Goal: Task Accomplishment & Management: Use online tool/utility

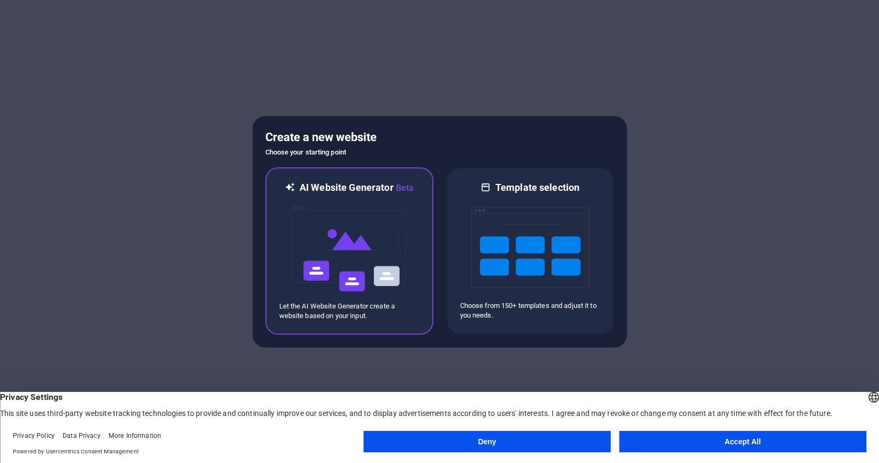
click at [408, 247] on div at bounding box center [349, 248] width 140 height 107
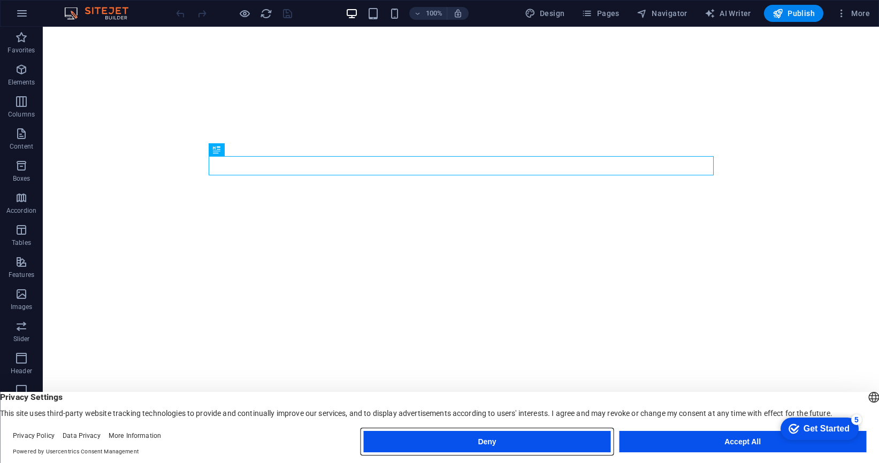
click at [562, 439] on button "Deny" at bounding box center [487, 441] width 247 height 21
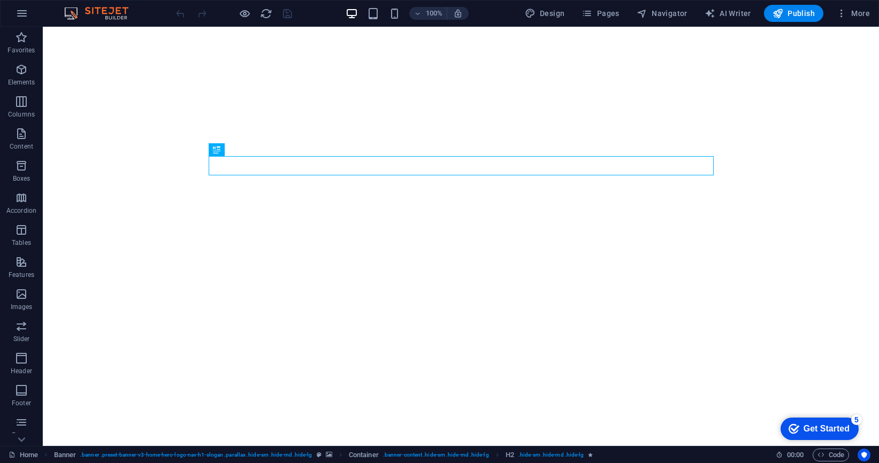
click at [822, 428] on div "Get Started" at bounding box center [826, 429] width 46 height 10
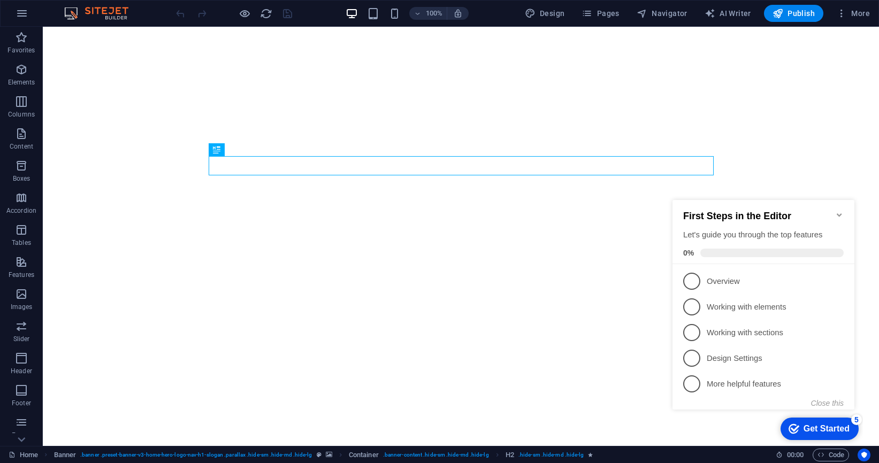
click at [822, 428] on div "Get Started" at bounding box center [826, 429] width 46 height 10
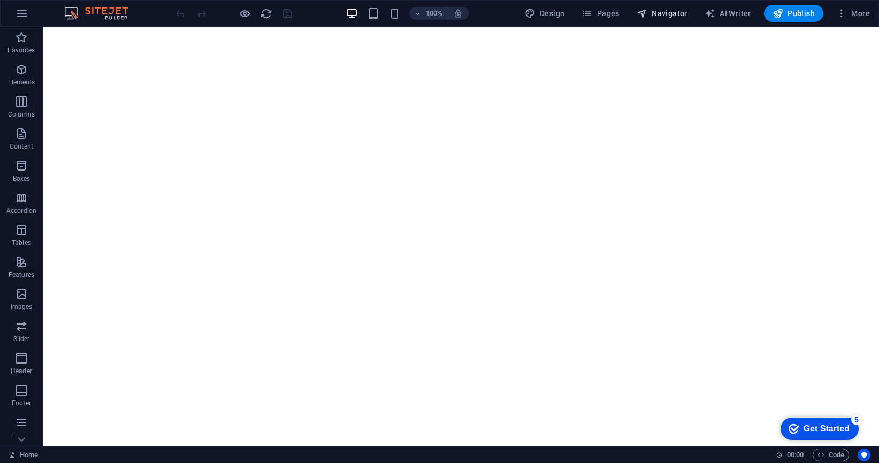
click at [676, 15] on span "Navigator" at bounding box center [661, 13] width 51 height 11
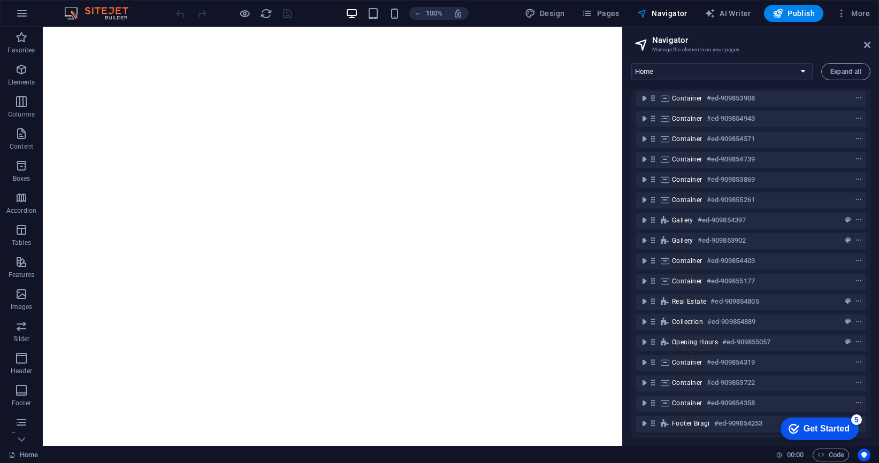
scroll to position [397, 0]
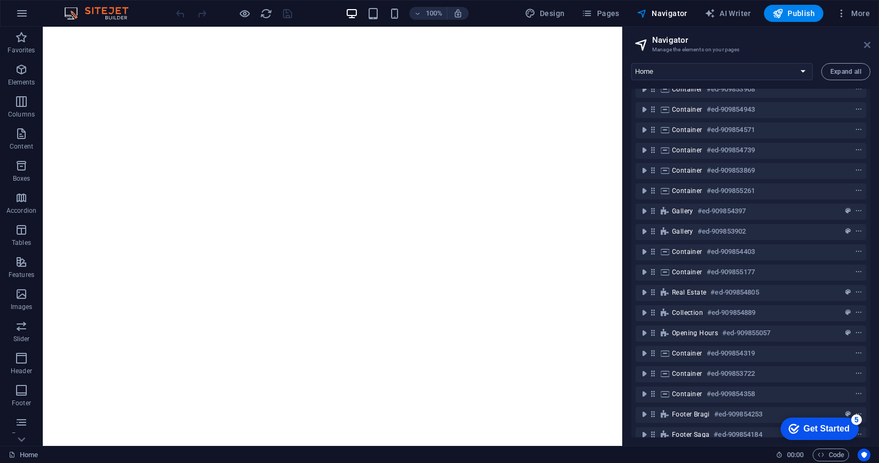
click at [864, 43] on icon at bounding box center [867, 45] width 6 height 9
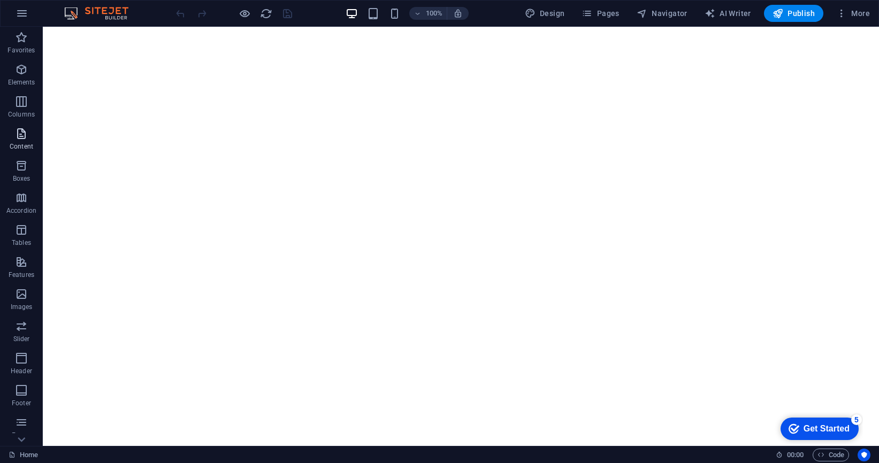
click at [28, 137] on span "Content" at bounding box center [21, 140] width 43 height 26
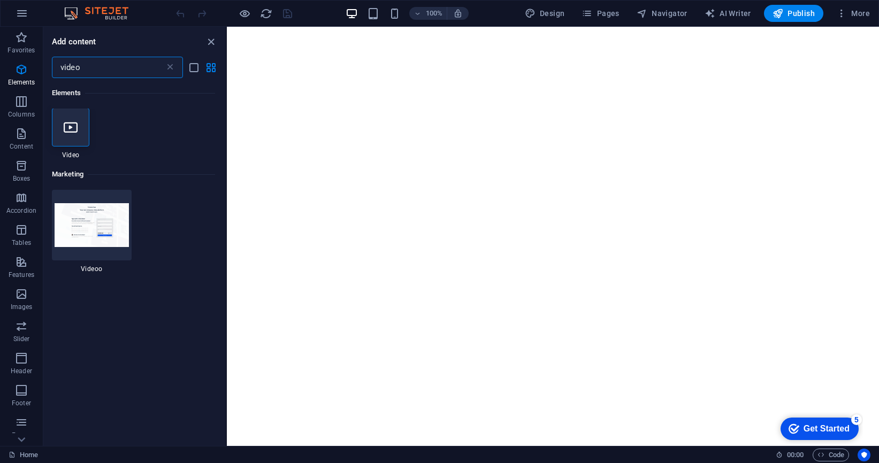
scroll to position [0, 0]
type input "video"
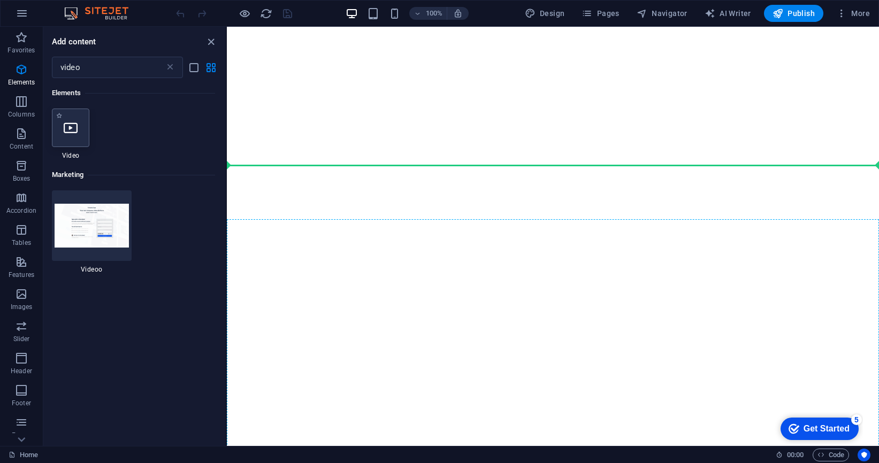
select select "%"
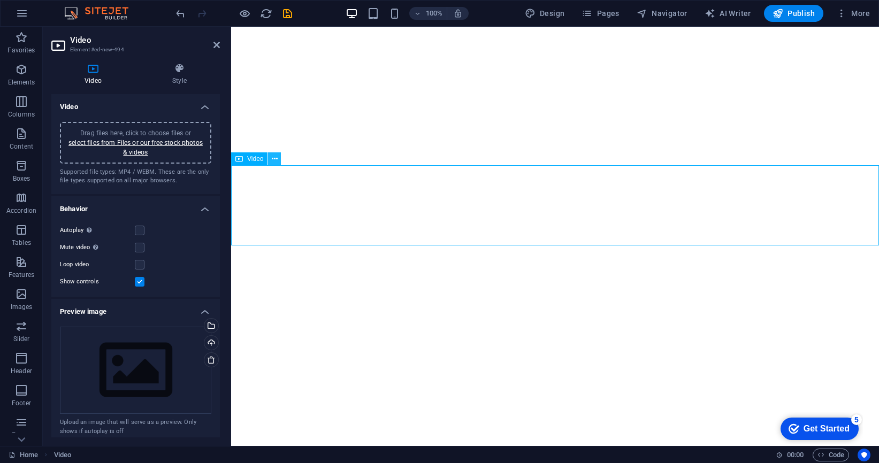
click at [279, 157] on button at bounding box center [274, 158] width 13 height 13
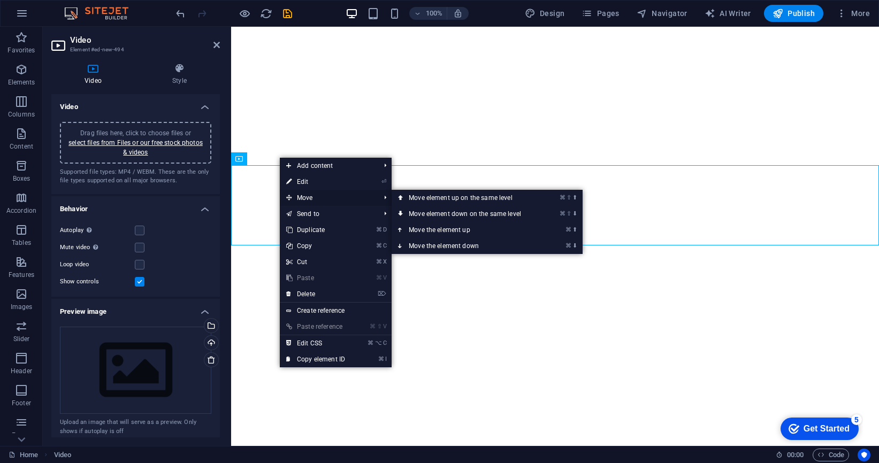
click at [297, 193] on span "Move" at bounding box center [328, 198] width 96 height 16
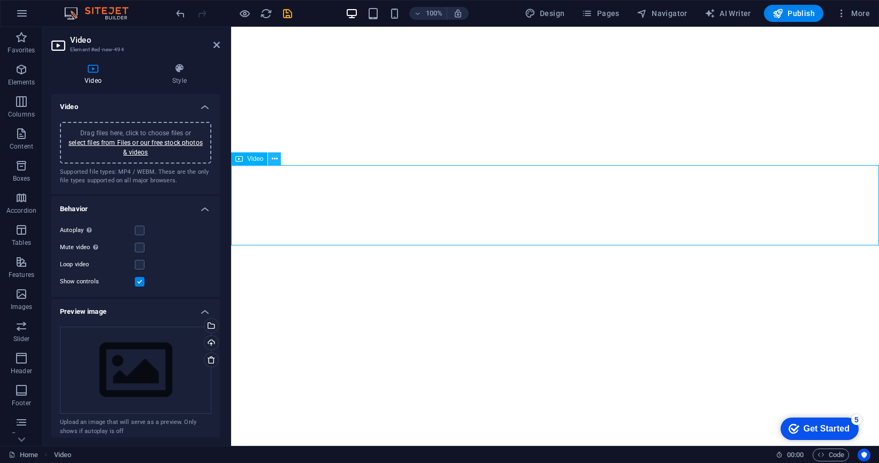
click at [275, 158] on icon at bounding box center [275, 158] width 6 height 11
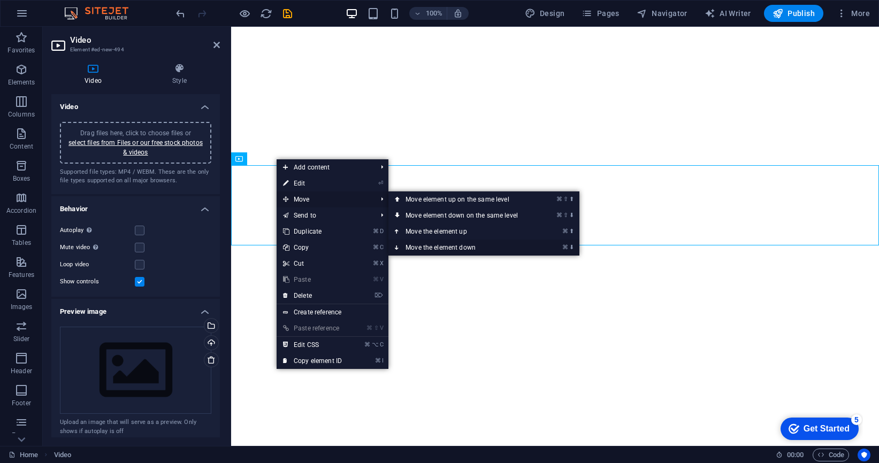
click at [475, 247] on link "⌘ ⬇ Move the element down" at bounding box center [463, 248] width 151 height 16
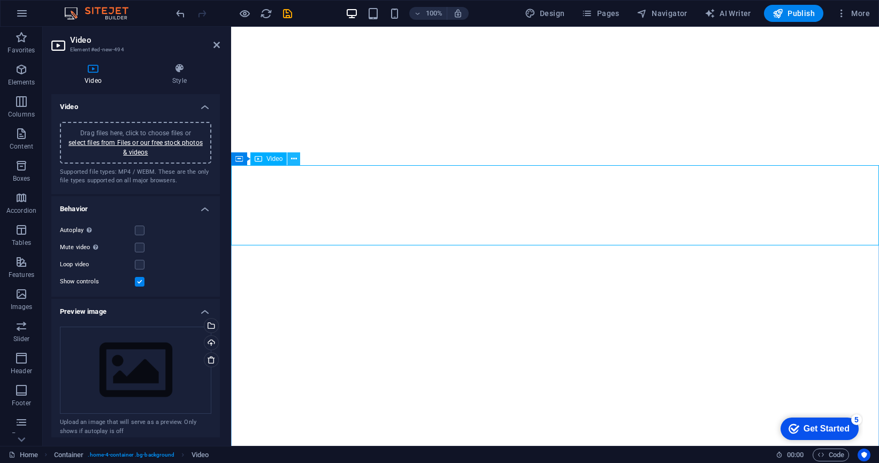
click at [298, 158] on button at bounding box center [293, 158] width 13 height 13
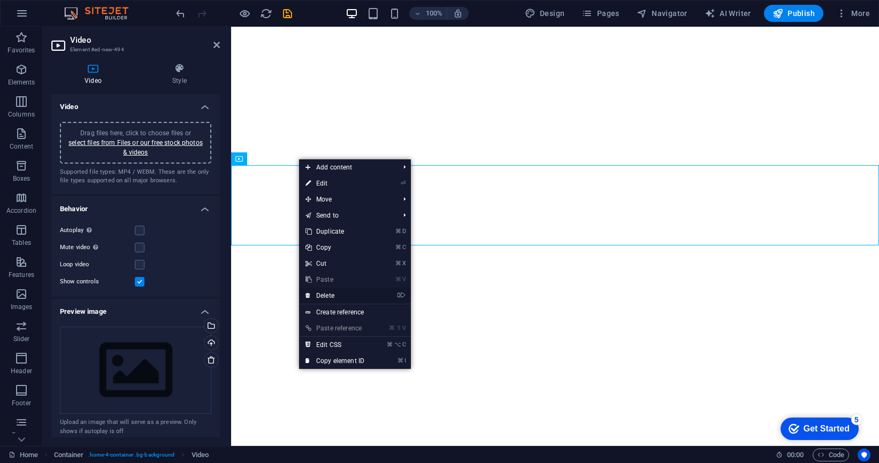
click at [337, 295] on link "⌦ Delete" at bounding box center [335, 296] width 72 height 16
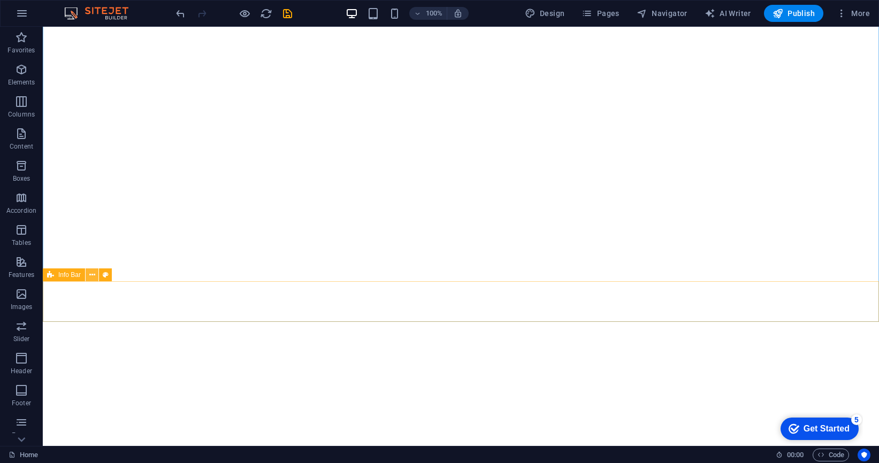
click at [91, 275] on icon at bounding box center [92, 275] width 6 height 11
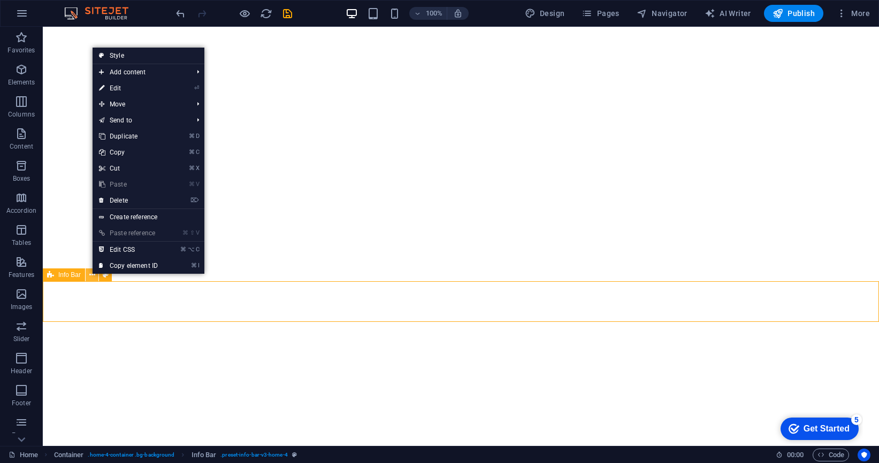
click at [91, 275] on icon at bounding box center [92, 275] width 6 height 11
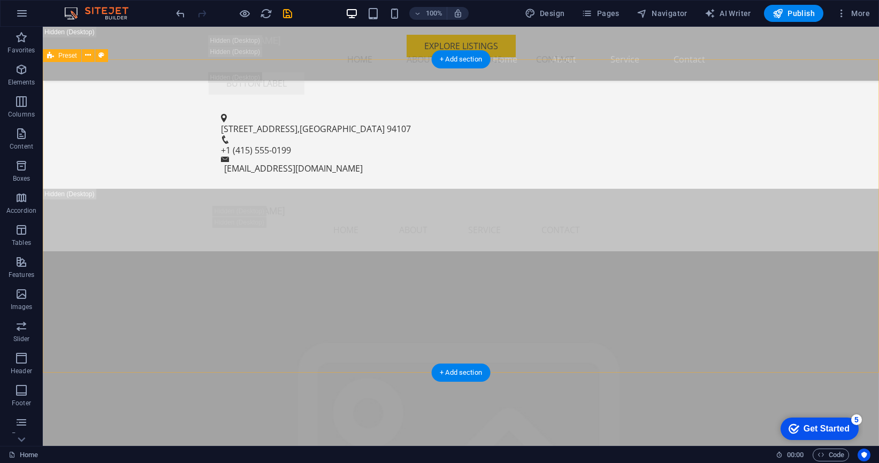
scroll to position [2243, 0]
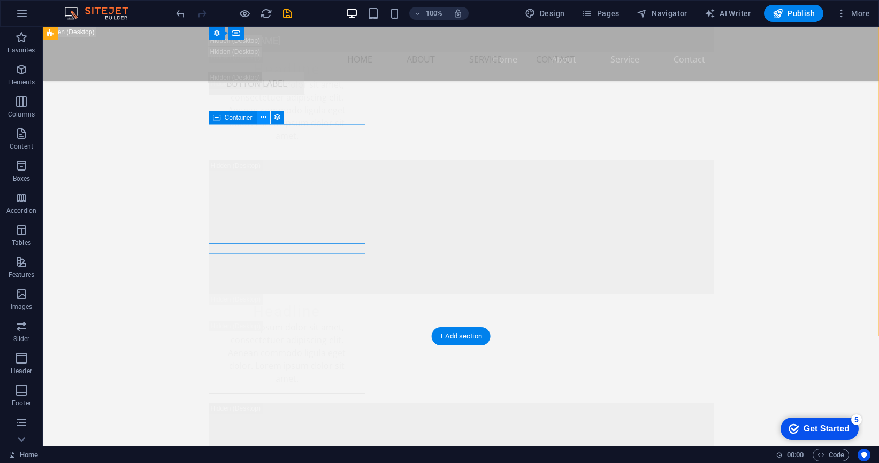
scroll to position [13126, 0]
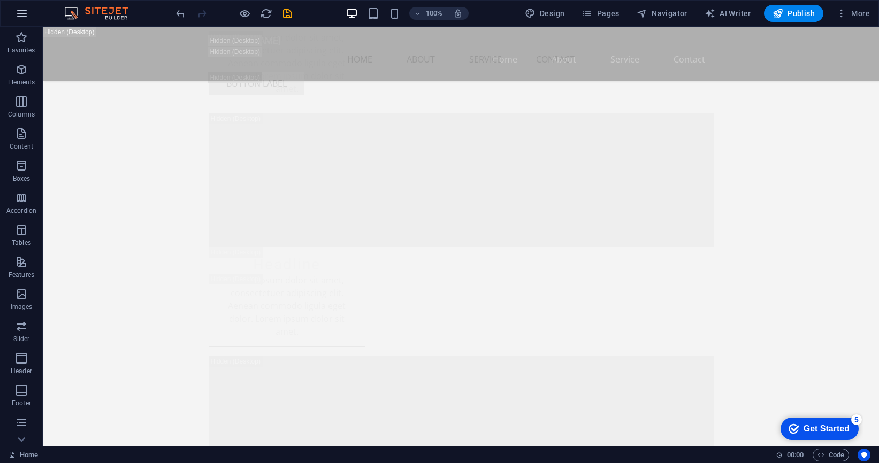
click at [26, 17] on icon "button" at bounding box center [22, 13] width 13 height 13
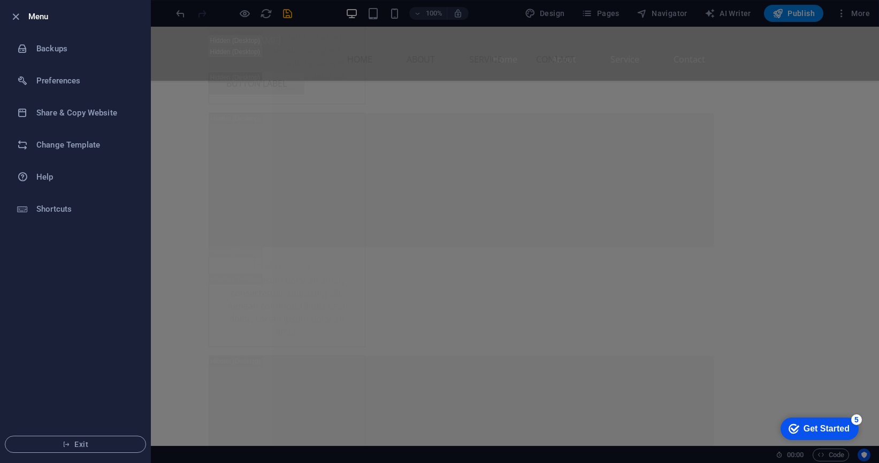
click at [24, 16] on div at bounding box center [18, 16] width 19 height 13
click at [15, 17] on icon "button" at bounding box center [16, 17] width 12 height 12
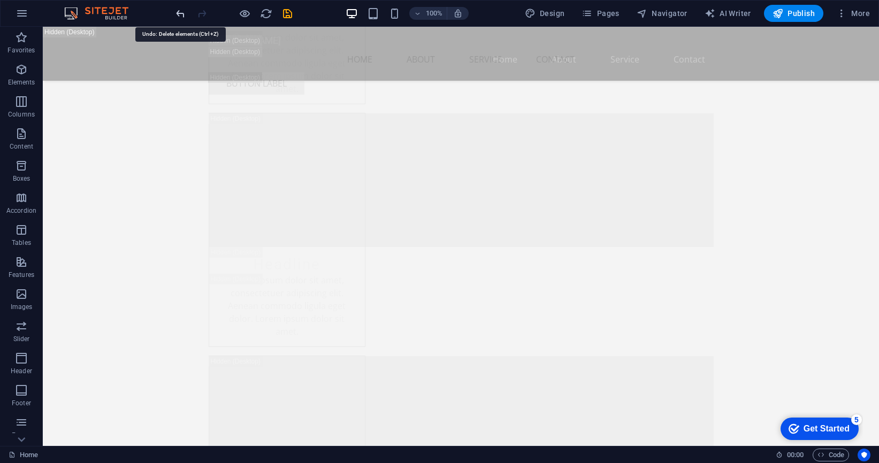
click at [178, 13] on icon "undo" at bounding box center [180, 13] width 12 height 12
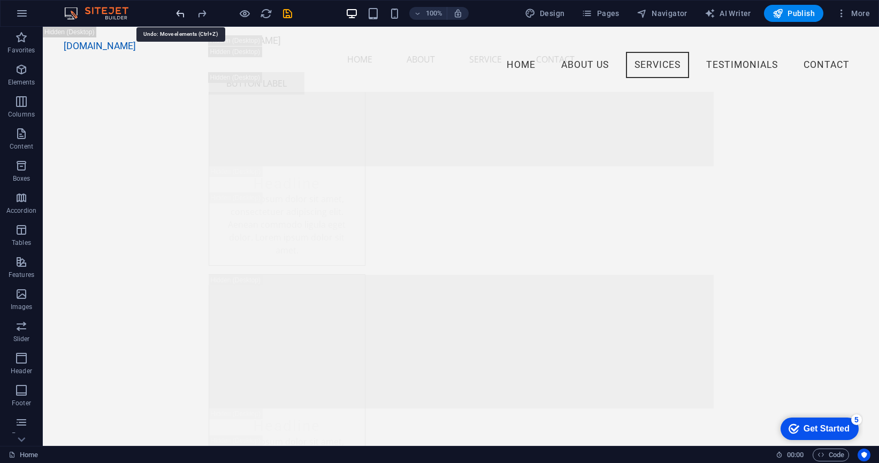
scroll to position [939, 0]
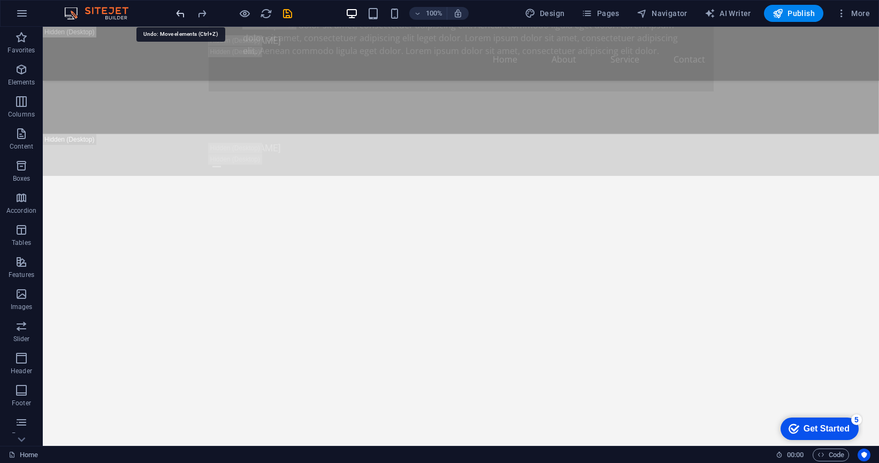
click at [178, 13] on icon "undo" at bounding box center [180, 13] width 12 height 12
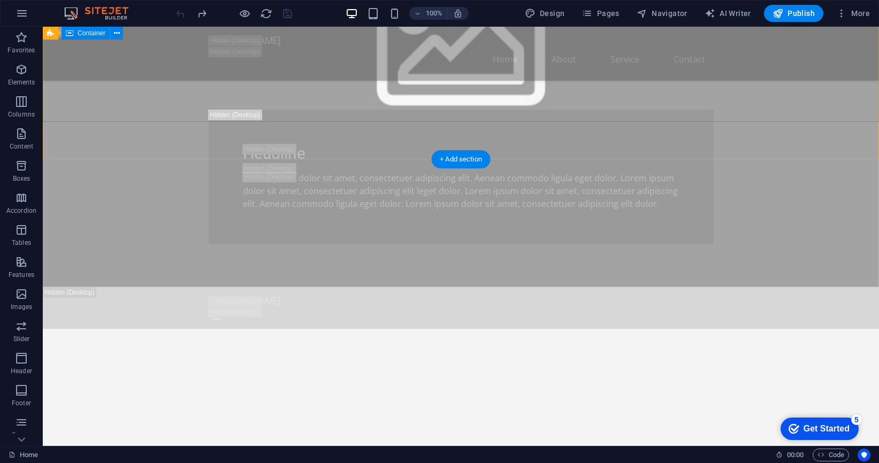
scroll to position [781, 0]
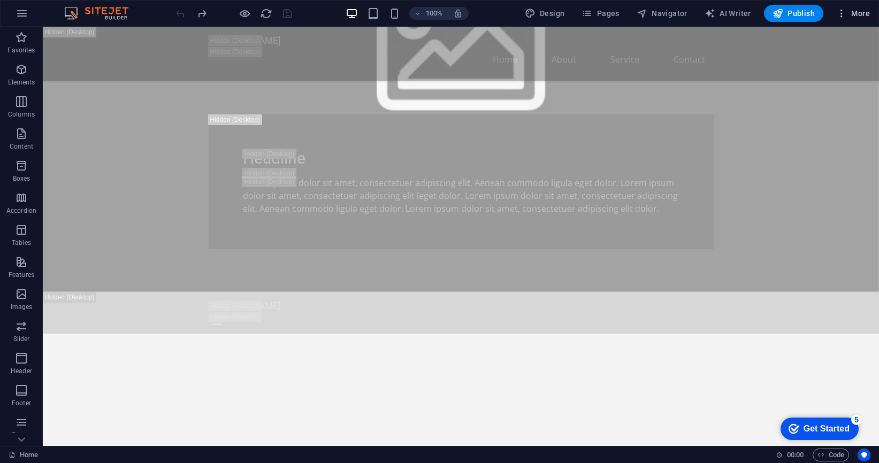
click at [858, 14] on span "More" at bounding box center [853, 13] width 34 height 11
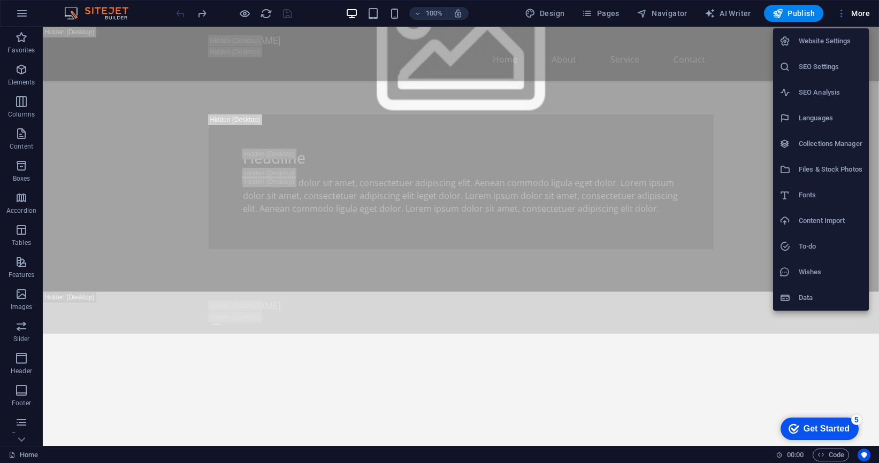
click at [843, 38] on h6 "Website Settings" at bounding box center [831, 41] width 64 height 13
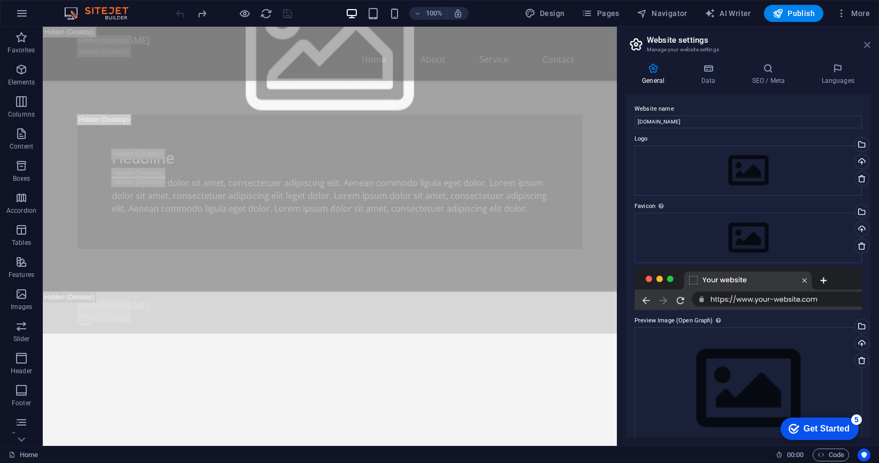
click at [868, 47] on icon at bounding box center [867, 45] width 6 height 9
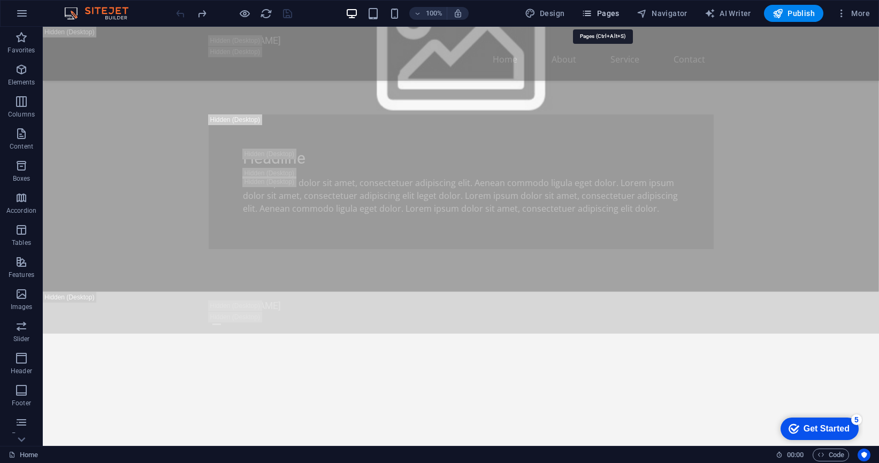
click at [602, 17] on span "Pages" at bounding box center [599, 13] width 37 height 11
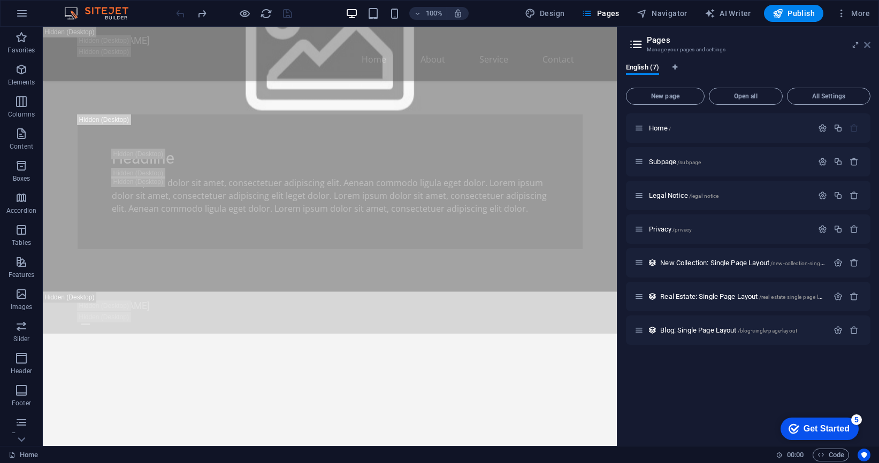
click at [868, 47] on icon at bounding box center [867, 45] width 6 height 9
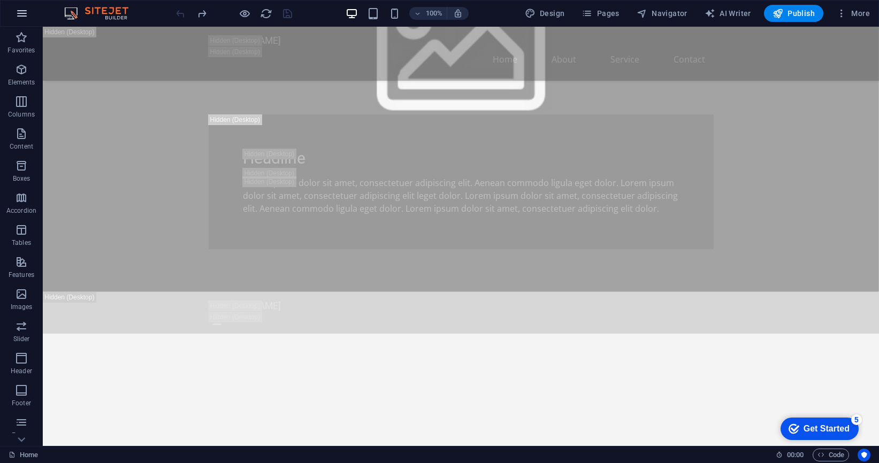
click at [19, 11] on icon "button" at bounding box center [22, 13] width 13 height 13
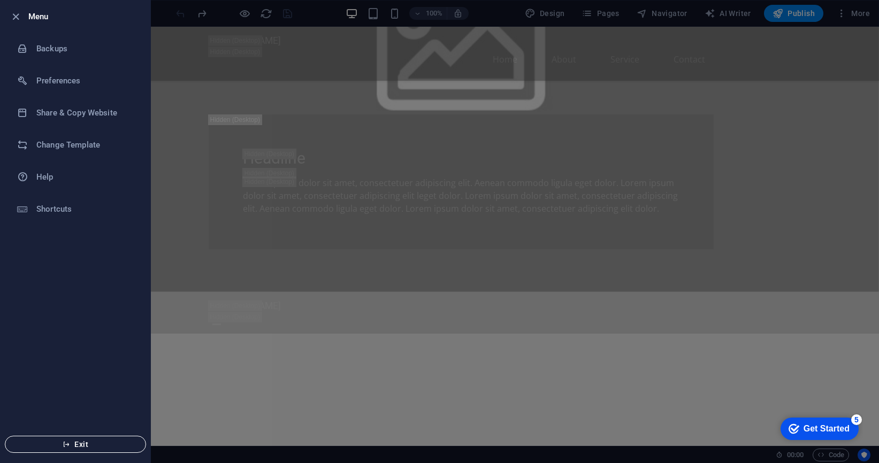
click at [79, 444] on span "Exit" at bounding box center [75, 444] width 123 height 9
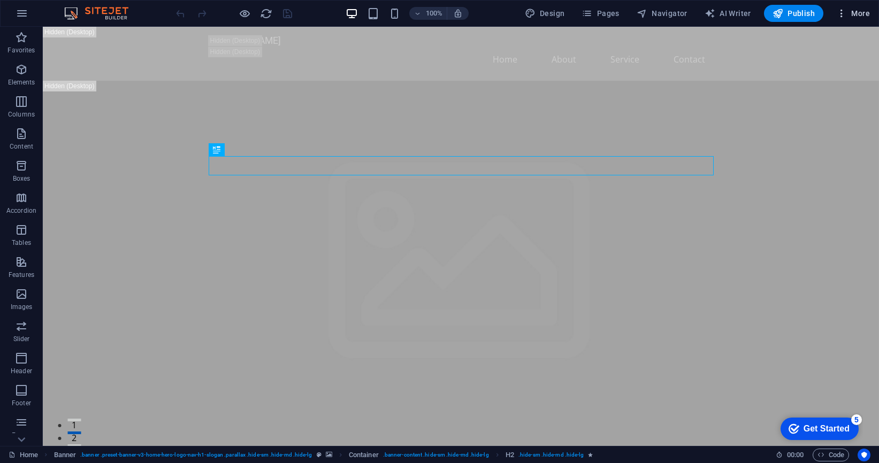
click at [858, 13] on span "More" at bounding box center [853, 13] width 34 height 11
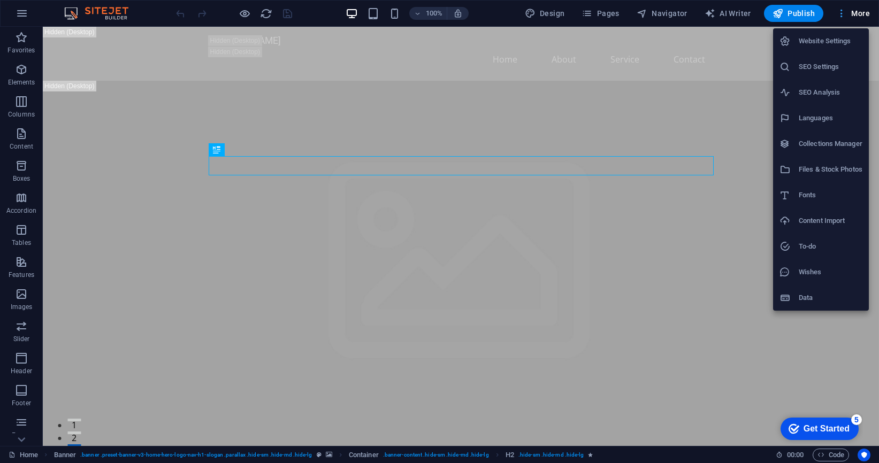
click at [858, 13] on div at bounding box center [439, 231] width 879 height 463
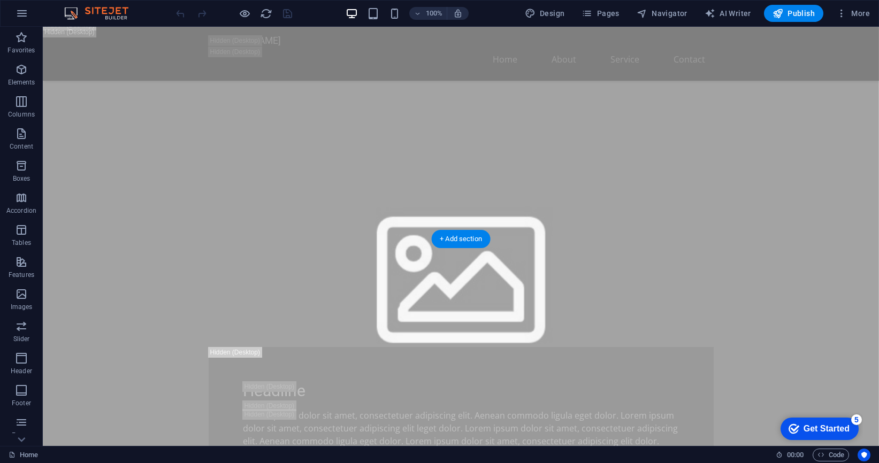
scroll to position [705, 0]
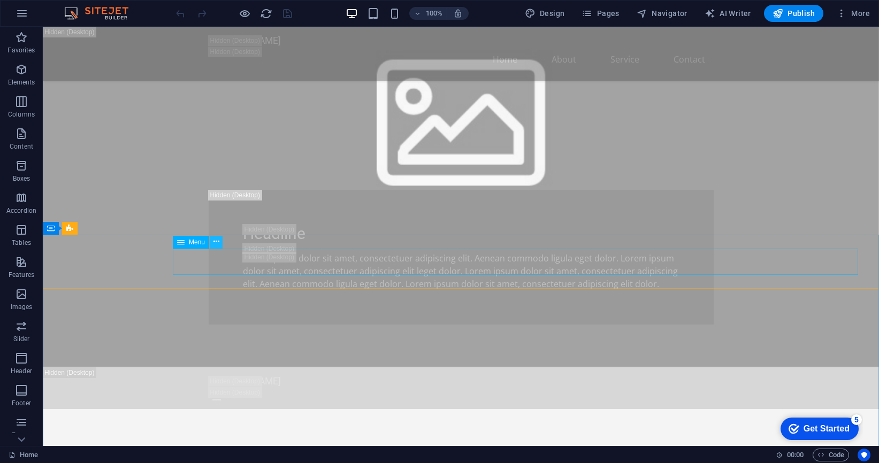
click at [216, 243] on icon at bounding box center [216, 241] width 6 height 11
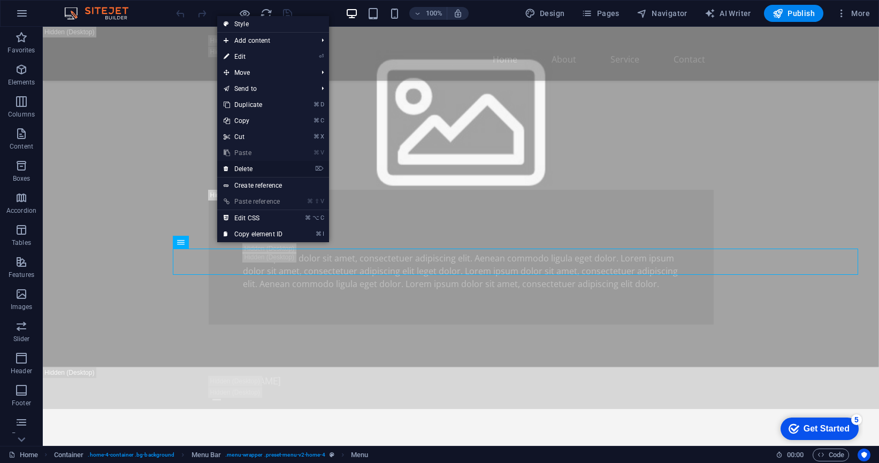
click at [256, 168] on link "⌦ Delete" at bounding box center [253, 169] width 72 height 16
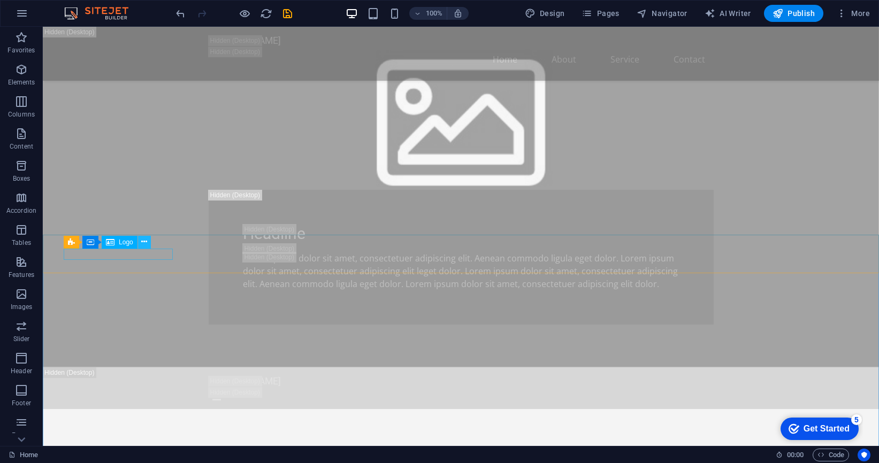
click at [145, 241] on icon at bounding box center [144, 241] width 6 height 11
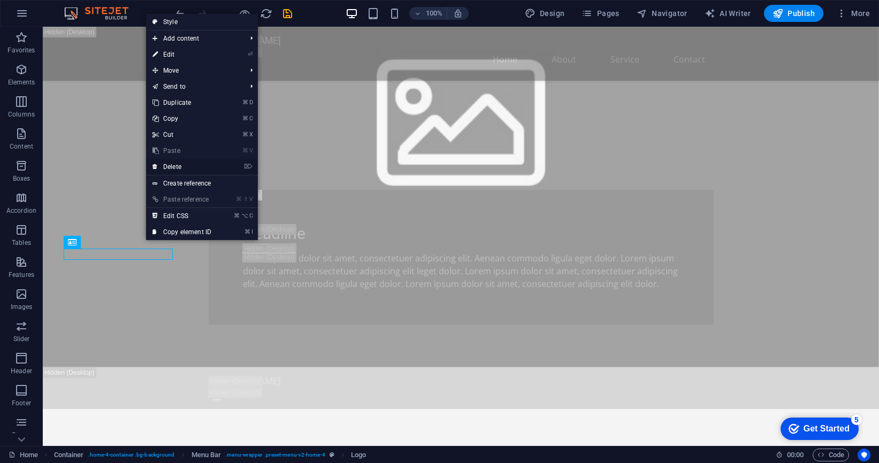
click at [174, 162] on link "⌦ Delete" at bounding box center [182, 167] width 72 height 16
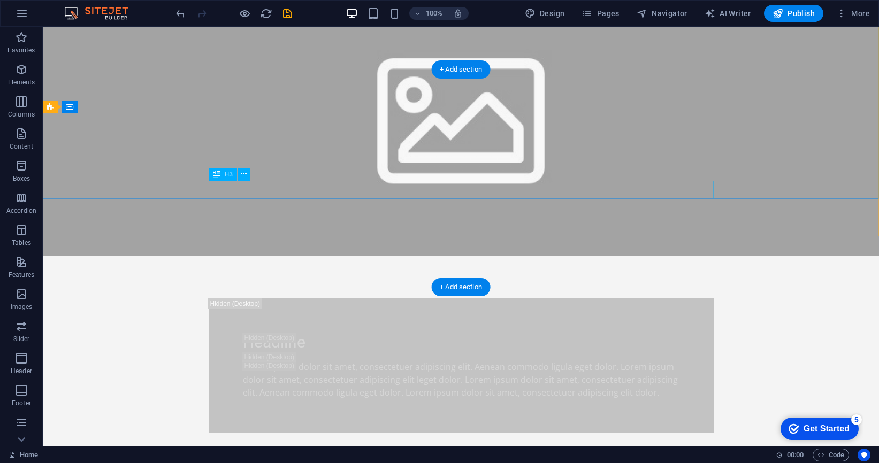
scroll to position [0, 0]
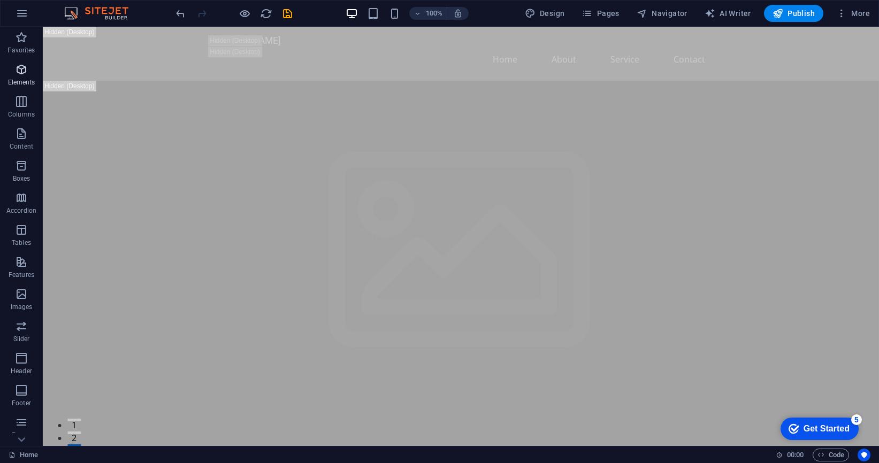
click at [24, 83] on p "Elements" at bounding box center [21, 82] width 27 height 9
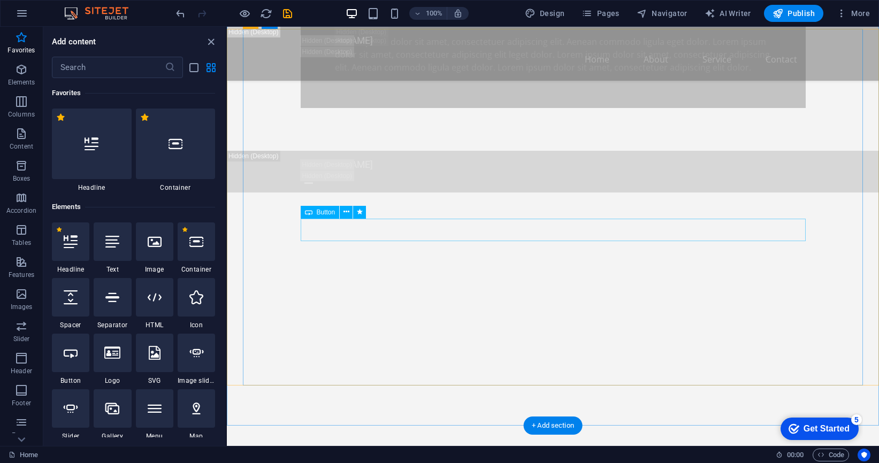
scroll to position [939, 0]
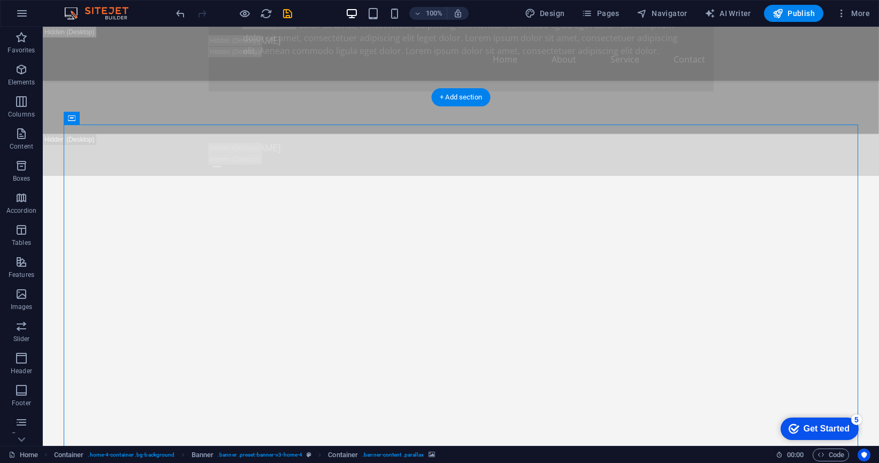
scroll to position [843, 0]
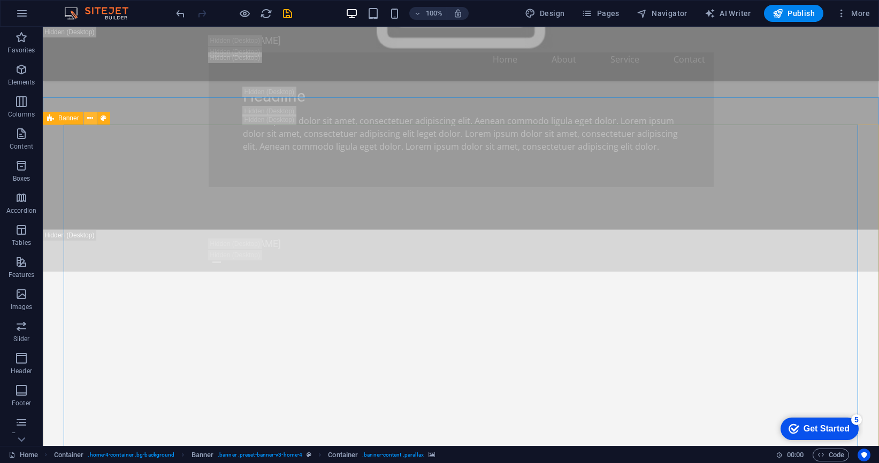
click at [89, 118] on icon at bounding box center [90, 118] width 6 height 11
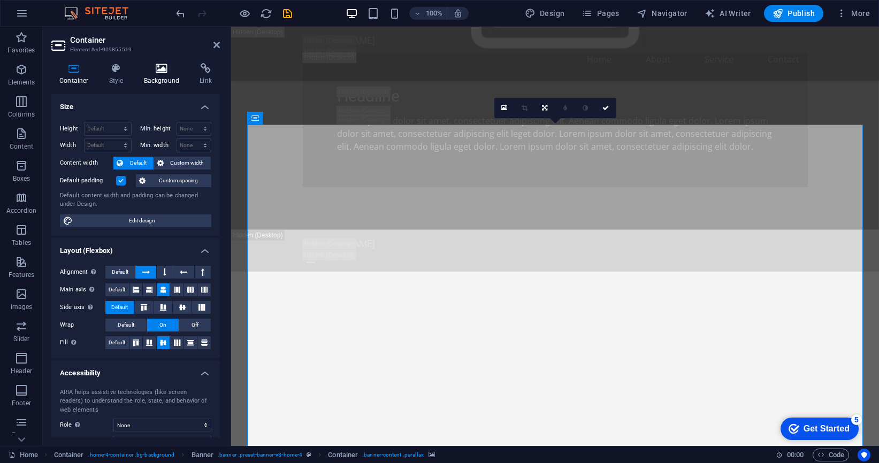
click at [164, 70] on icon at bounding box center [162, 68] width 52 height 11
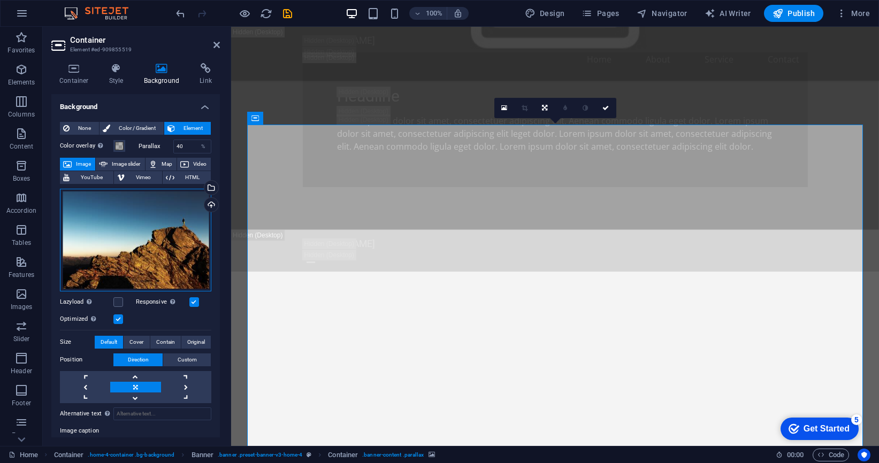
click at [180, 203] on div "Drag files here, click to choose files or select files from Files or our free s…" at bounding box center [135, 240] width 151 height 103
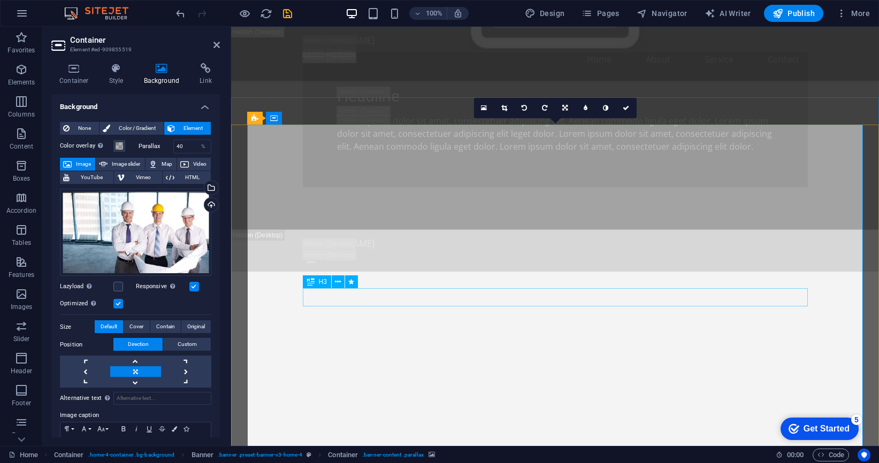
click at [311, 282] on icon at bounding box center [310, 281] width 7 height 13
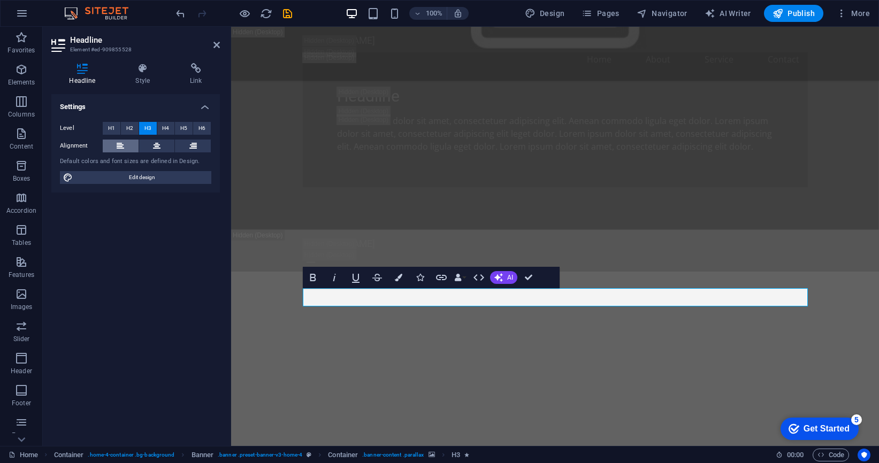
click at [121, 145] on icon at bounding box center [120, 146] width 7 height 13
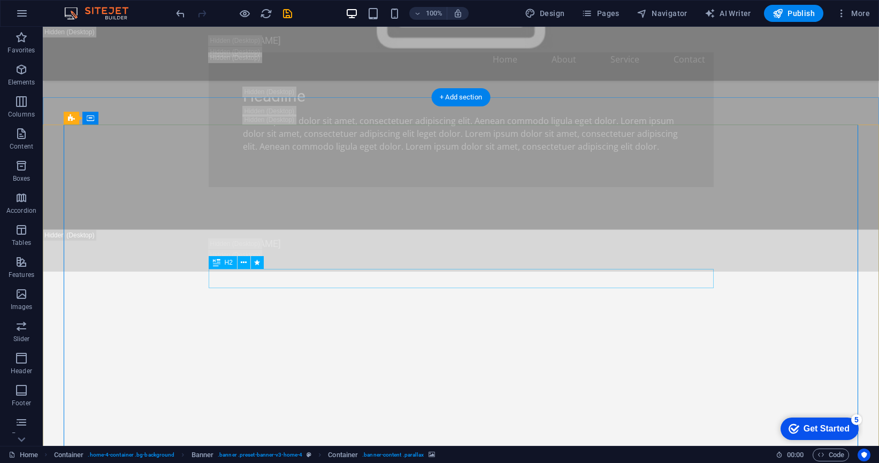
click at [244, 263] on icon at bounding box center [244, 262] width 6 height 11
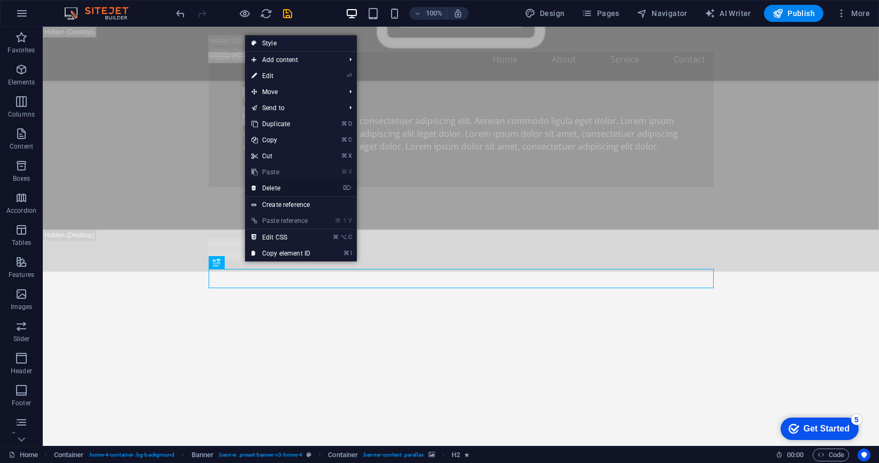
click at [282, 190] on link "⌦ Delete" at bounding box center [281, 188] width 72 height 16
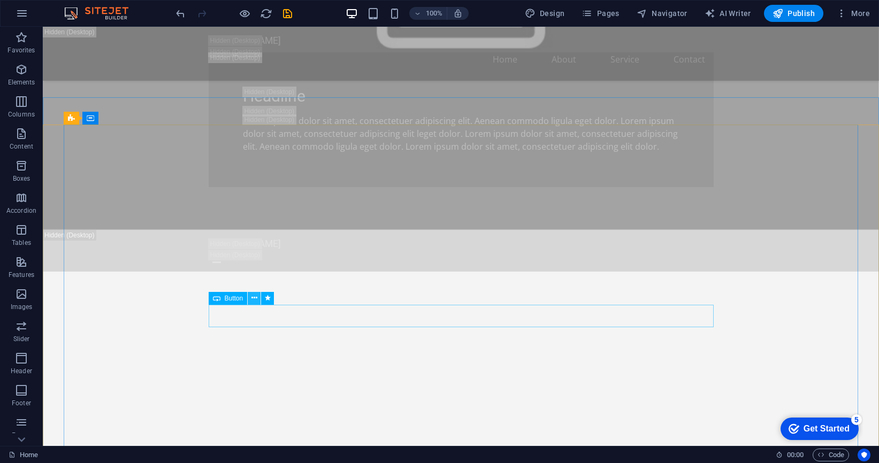
click at [254, 298] on icon at bounding box center [254, 298] width 6 height 11
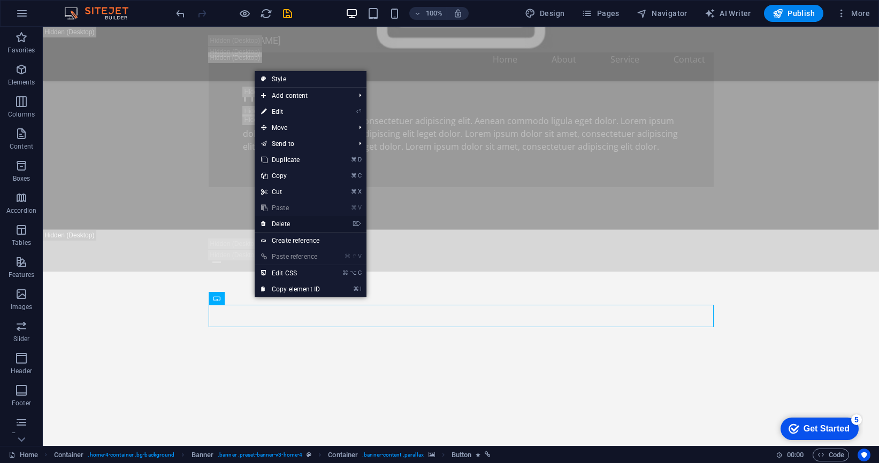
click at [303, 224] on link "⌦ Delete" at bounding box center [291, 224] width 72 height 16
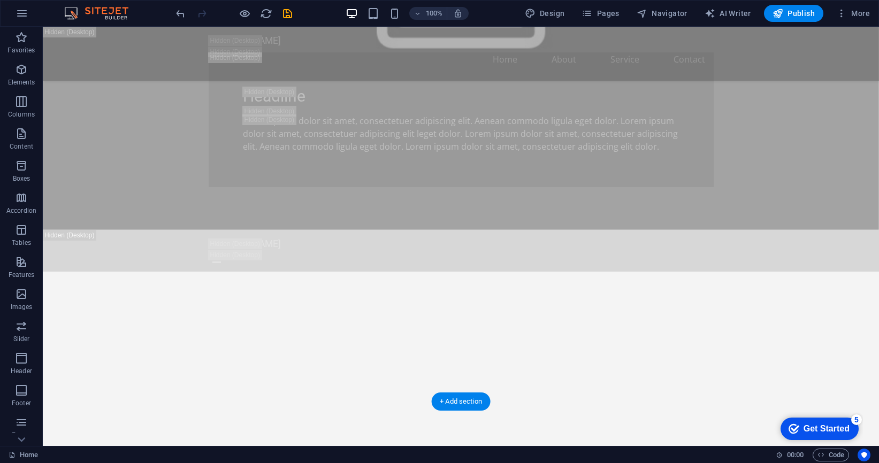
scroll to position [963, 0]
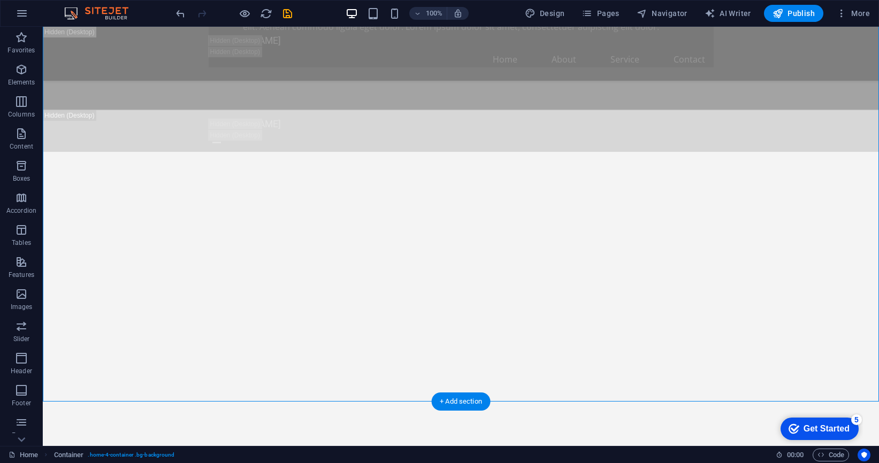
drag, startPoint x: 392, startPoint y: 175, endPoint x: 373, endPoint y: 199, distance: 30.1
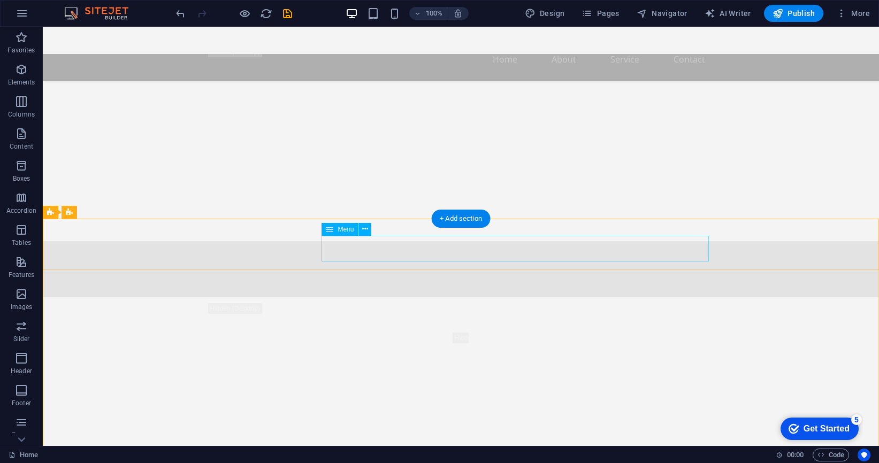
scroll to position [1118, 0]
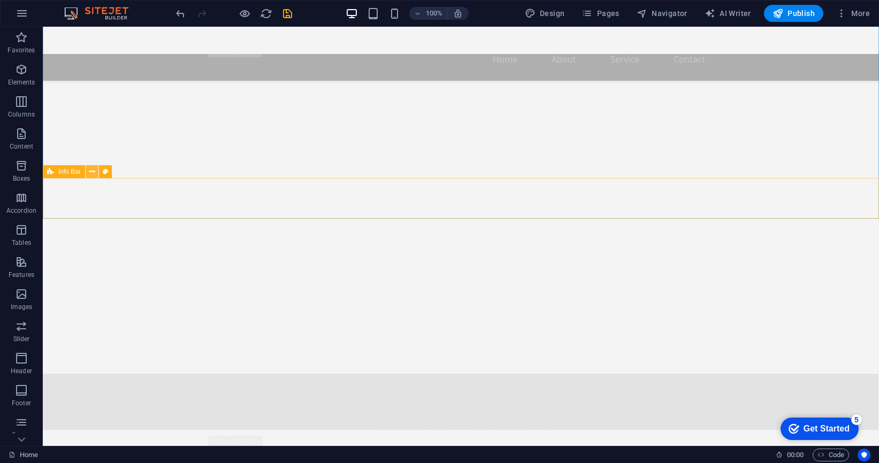
click at [91, 170] on icon at bounding box center [92, 171] width 6 height 11
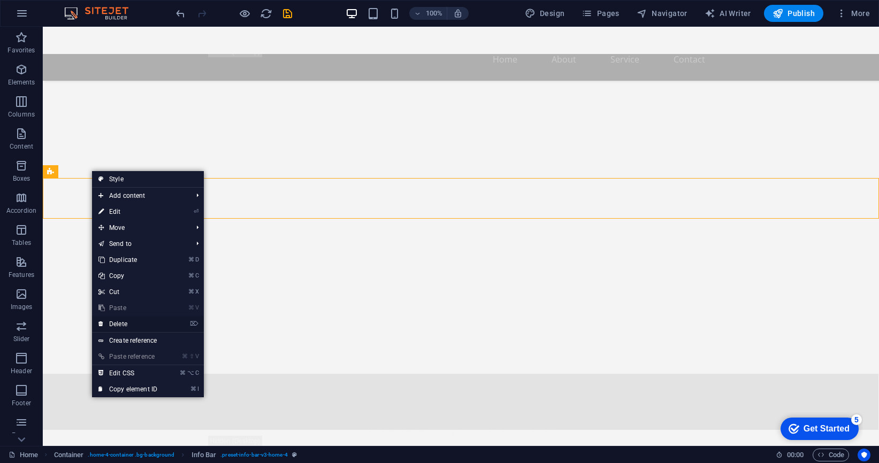
click at [127, 321] on link "⌦ Delete" at bounding box center [128, 324] width 72 height 16
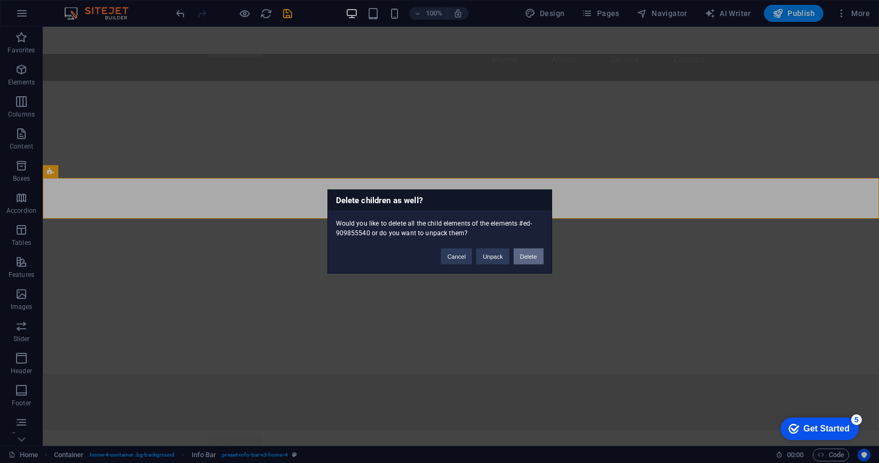
click at [529, 257] on button "Delete" at bounding box center [528, 257] width 30 height 16
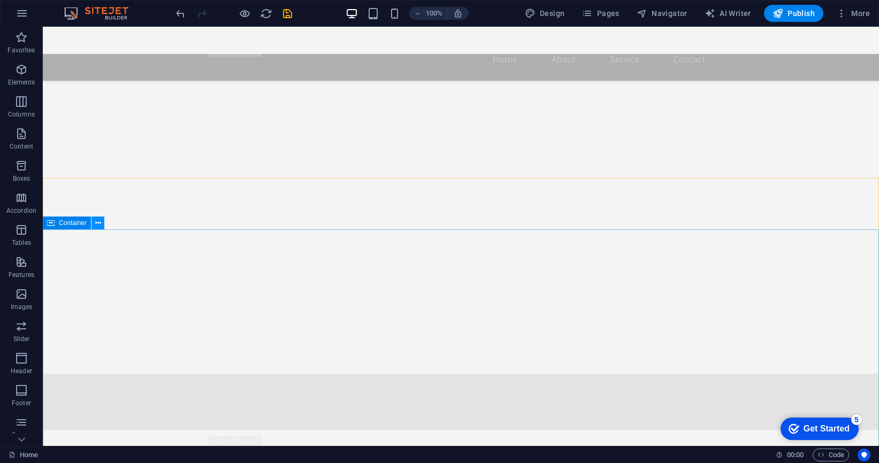
click at [96, 222] on icon at bounding box center [98, 223] width 6 height 11
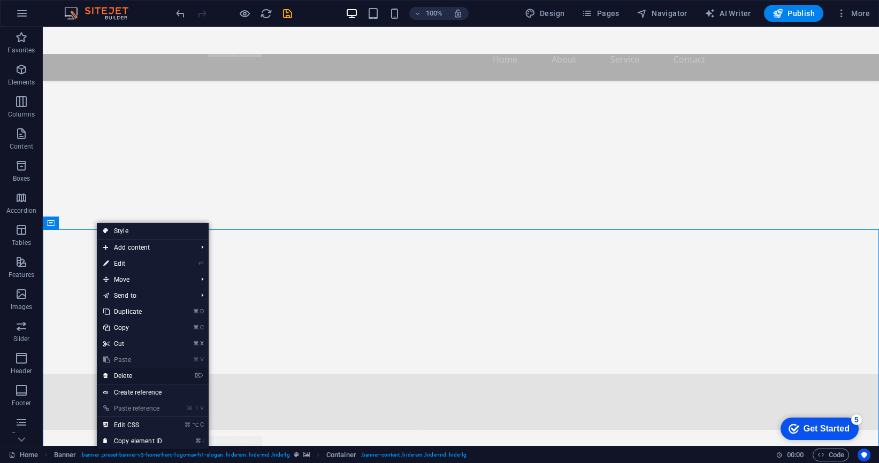
click at [147, 374] on link "⌦ Delete" at bounding box center [133, 376] width 72 height 16
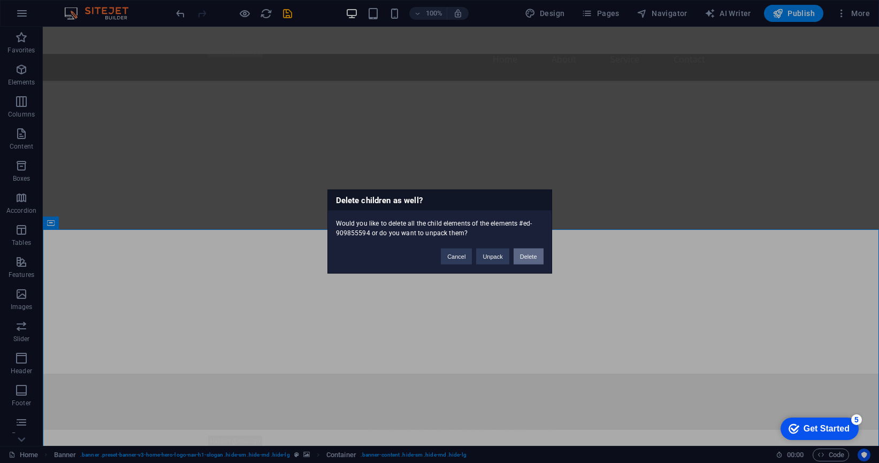
click at [535, 254] on button "Delete" at bounding box center [528, 257] width 30 height 16
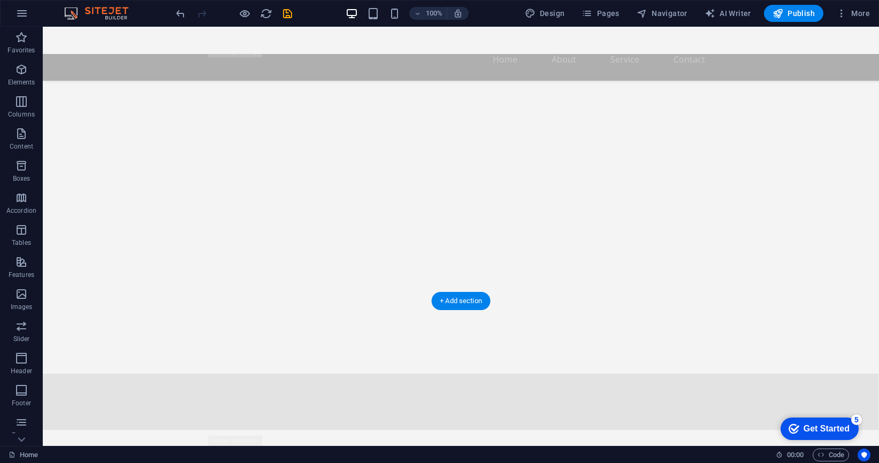
scroll to position [995, 0]
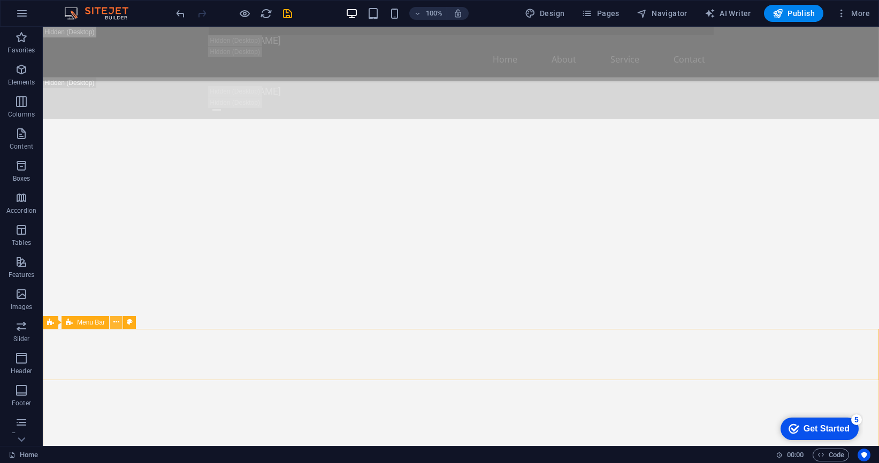
click at [116, 323] on icon at bounding box center [116, 322] width 6 height 11
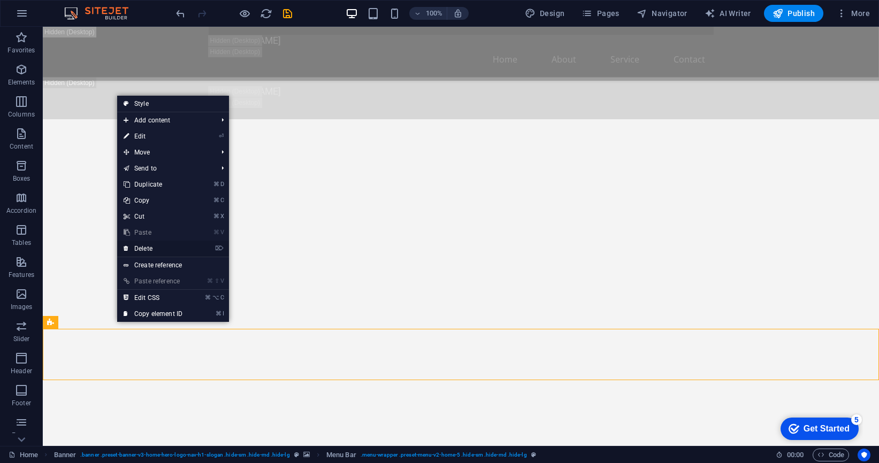
click at [138, 251] on link "⌦ Delete" at bounding box center [153, 249] width 72 height 16
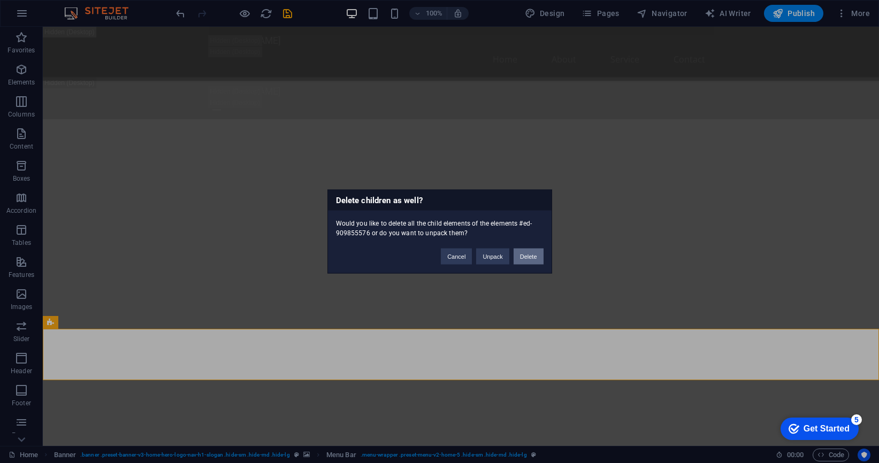
click at [525, 258] on button "Delete" at bounding box center [528, 257] width 30 height 16
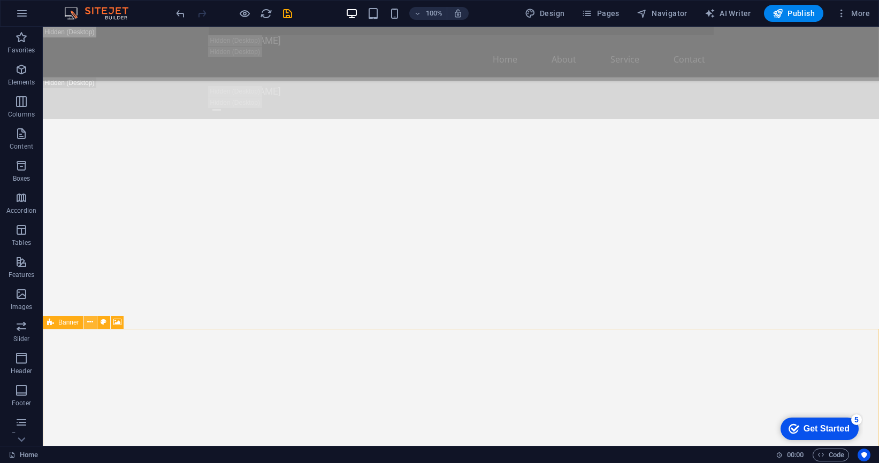
click at [94, 322] on button at bounding box center [90, 322] width 13 height 13
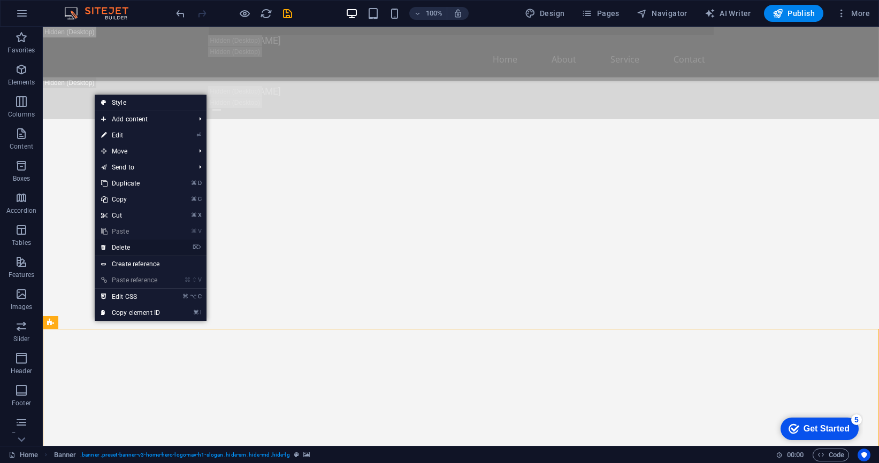
click at [127, 250] on link "⌦ Delete" at bounding box center [131, 248] width 72 height 16
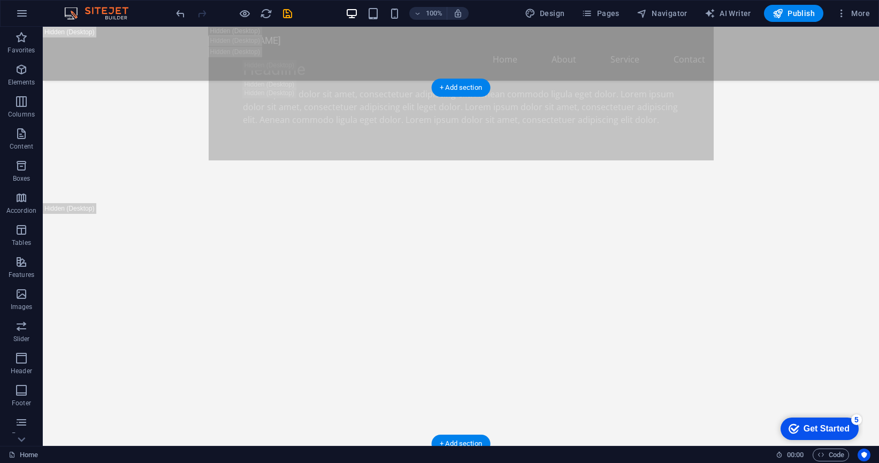
scroll to position [0, 0]
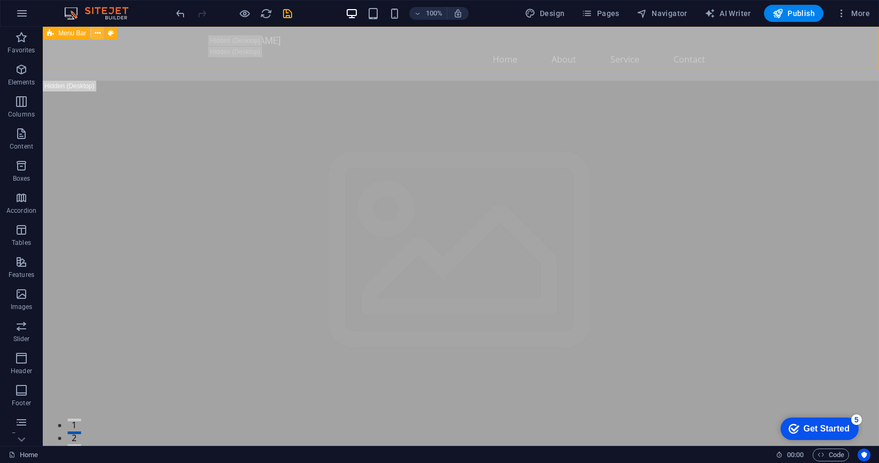
click at [97, 35] on icon at bounding box center [98, 33] width 6 height 11
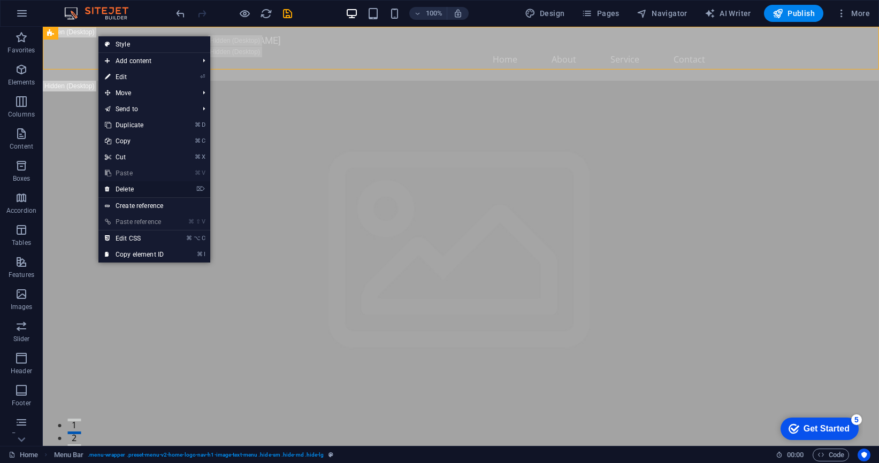
click at [139, 187] on link "⌦ Delete" at bounding box center [134, 189] width 72 height 16
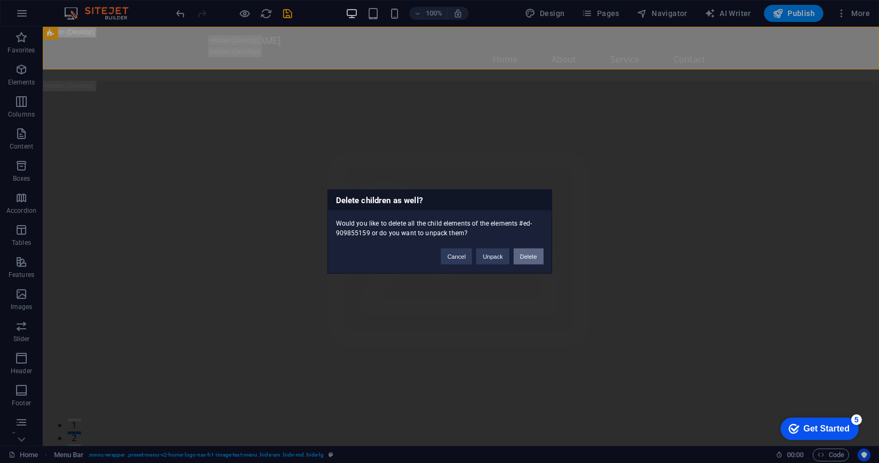
click at [527, 252] on button "Delete" at bounding box center [528, 257] width 30 height 16
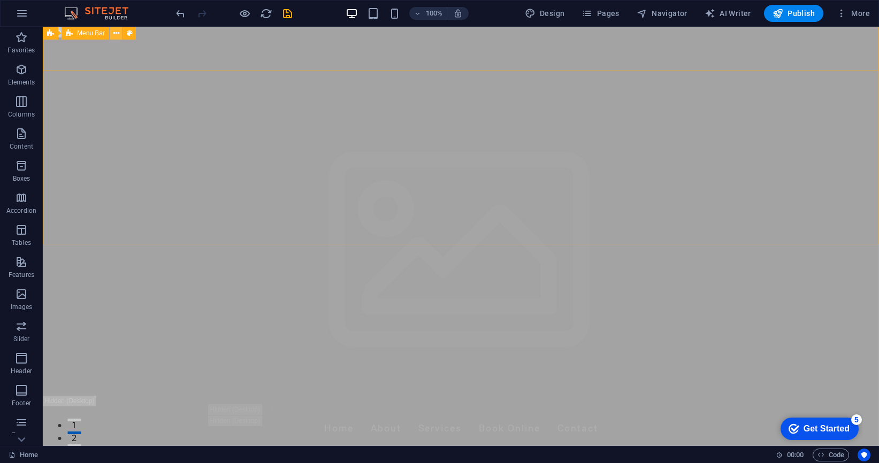
click at [114, 35] on icon at bounding box center [116, 33] width 6 height 11
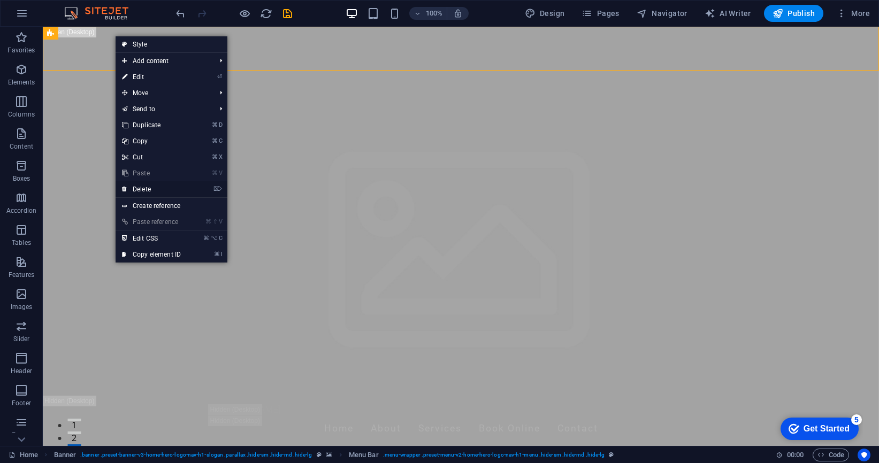
click at [163, 185] on link "⌦ Delete" at bounding box center [152, 189] width 72 height 16
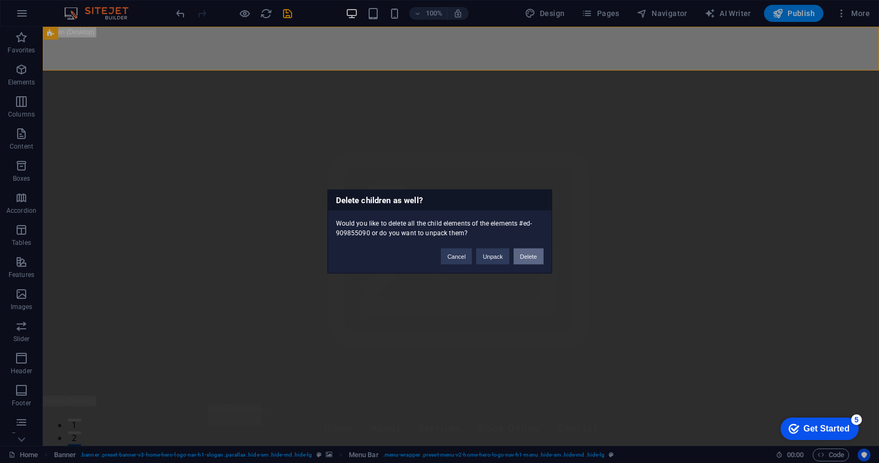
click at [528, 258] on button "Delete" at bounding box center [528, 257] width 30 height 16
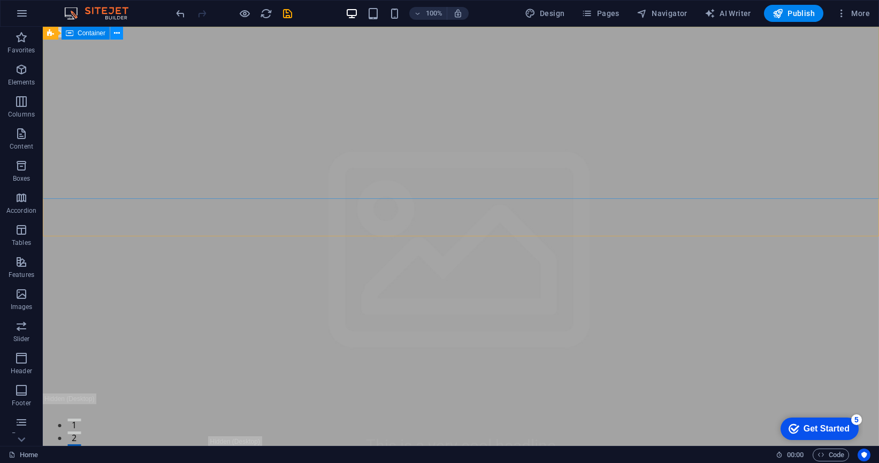
click at [117, 33] on icon at bounding box center [117, 33] width 6 height 11
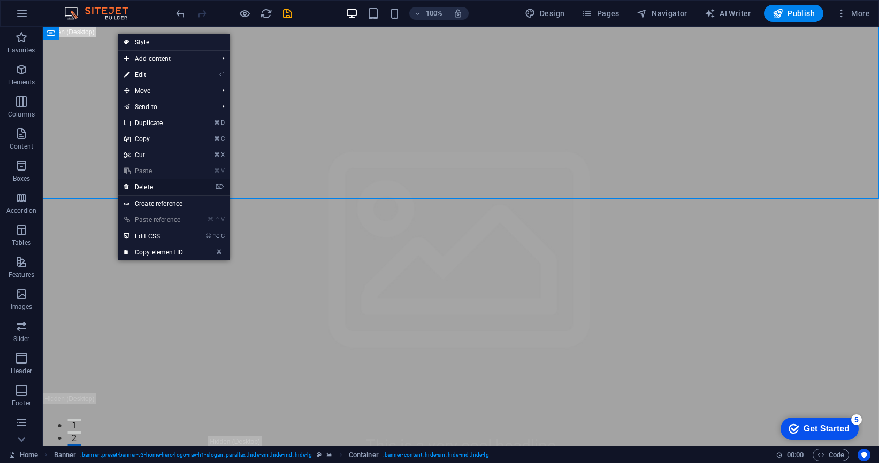
click at [148, 184] on link "⌦ Delete" at bounding box center [154, 187] width 72 height 16
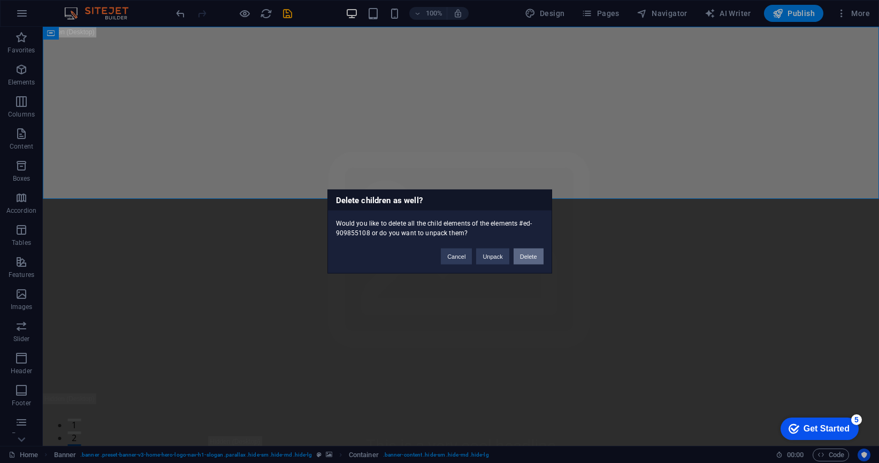
click at [527, 256] on button "Delete" at bounding box center [528, 257] width 30 height 16
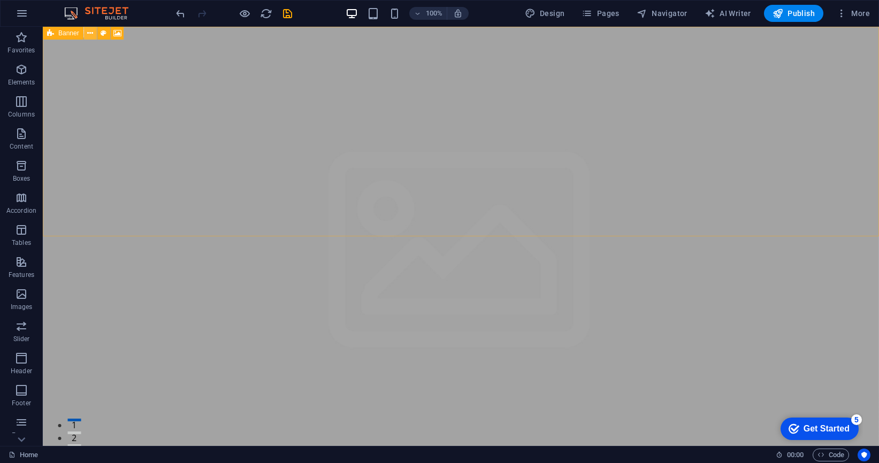
click at [91, 33] on icon at bounding box center [90, 33] width 6 height 11
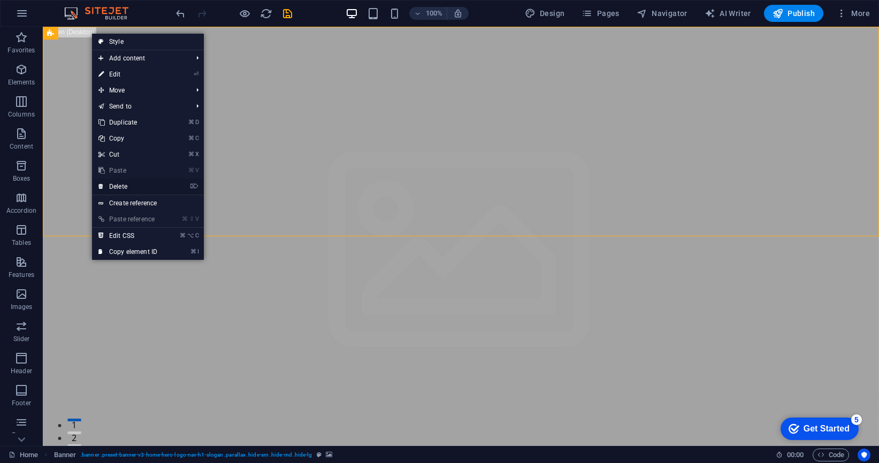
click at [141, 184] on link "⌦ Delete" at bounding box center [128, 187] width 72 height 16
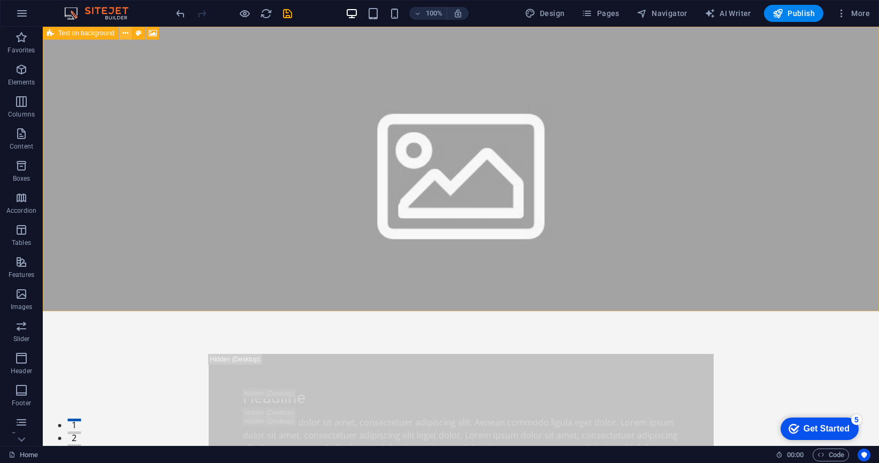
click at [124, 35] on icon at bounding box center [125, 33] width 6 height 11
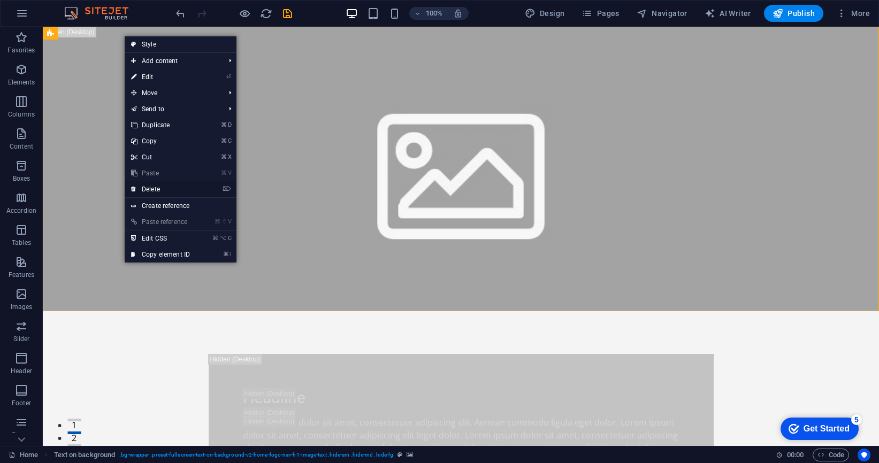
click at [164, 191] on link "⌦ Delete" at bounding box center [161, 189] width 72 height 16
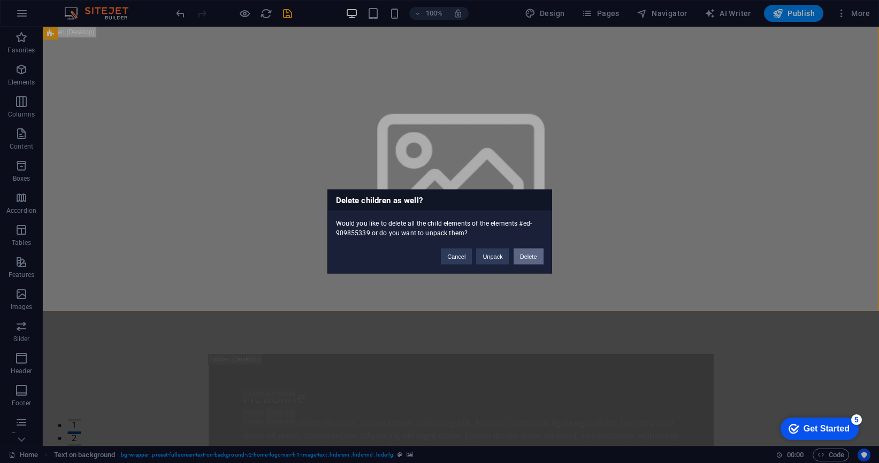
click at [529, 257] on button "Delete" at bounding box center [528, 257] width 30 height 16
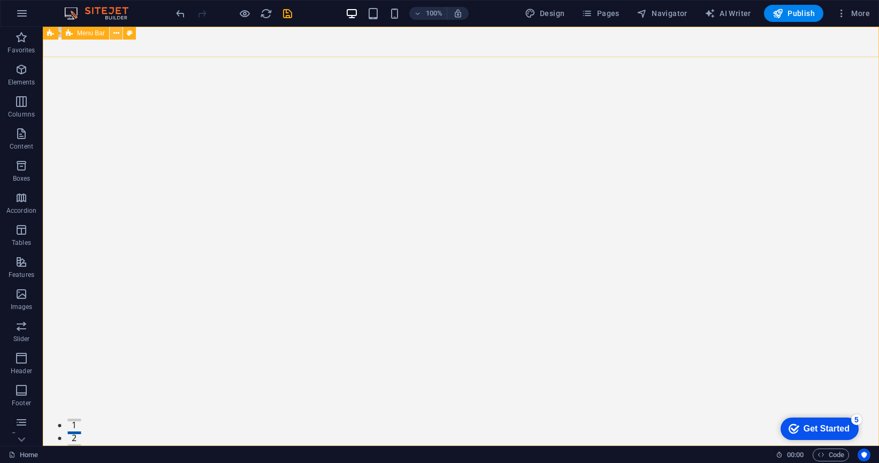
click at [117, 33] on icon at bounding box center [116, 33] width 6 height 11
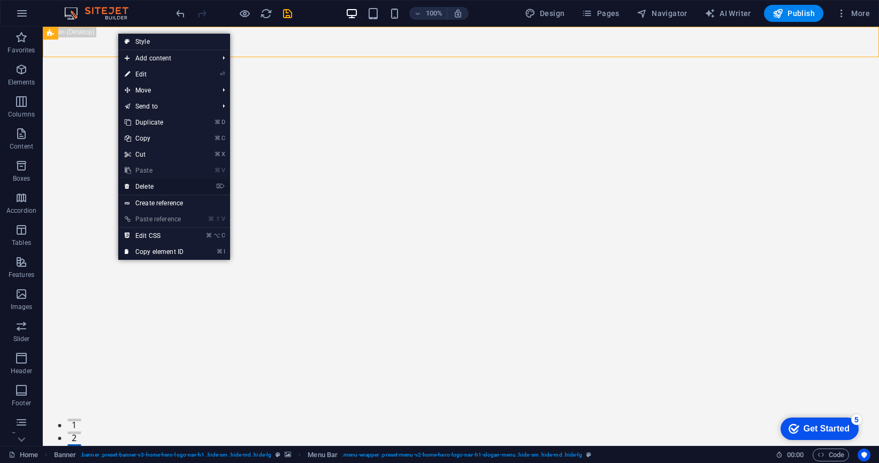
click at [157, 182] on link "⌦ Delete" at bounding box center [154, 187] width 72 height 16
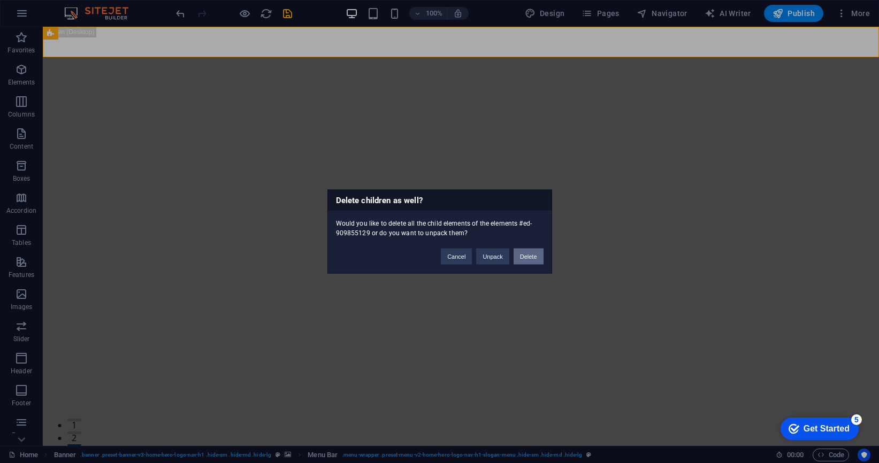
click at [530, 257] on button "Delete" at bounding box center [528, 257] width 30 height 16
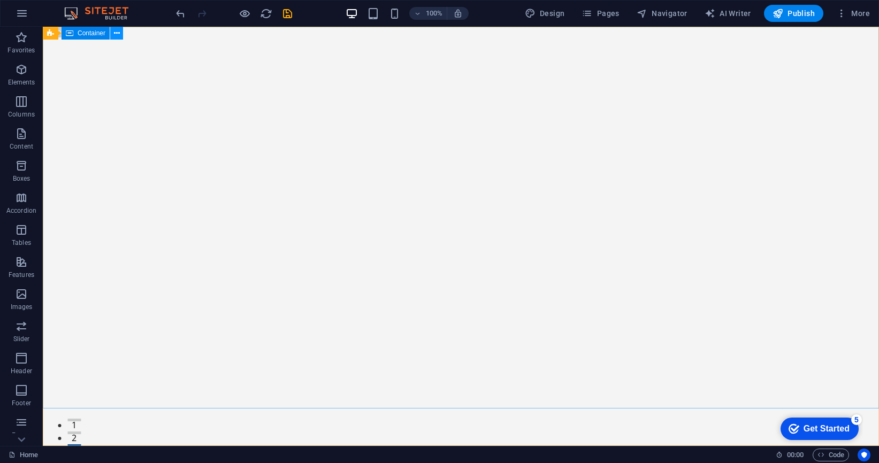
click at [116, 35] on icon at bounding box center [117, 33] width 6 height 11
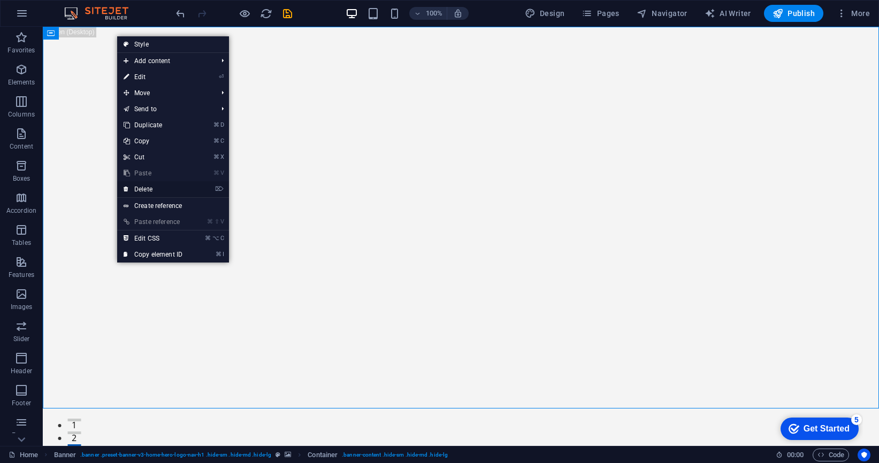
click at [169, 186] on link "⌦ Delete" at bounding box center [153, 189] width 72 height 16
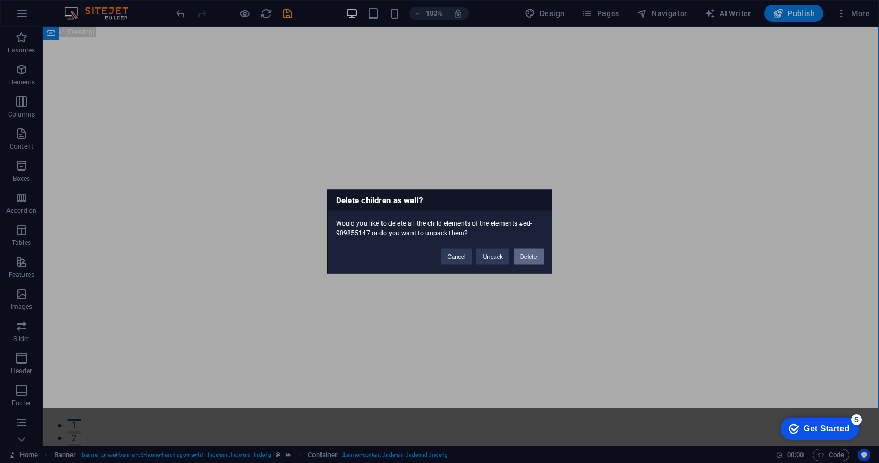
click at [525, 257] on button "Delete" at bounding box center [528, 257] width 30 height 16
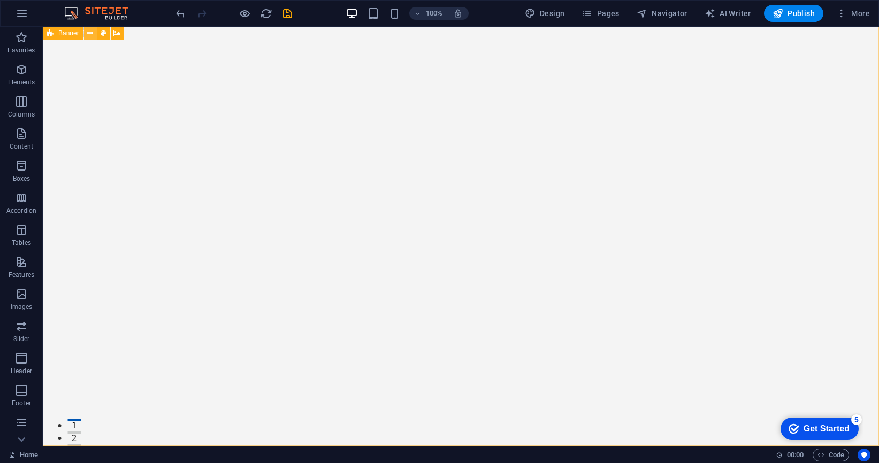
click at [89, 32] on icon at bounding box center [90, 33] width 6 height 11
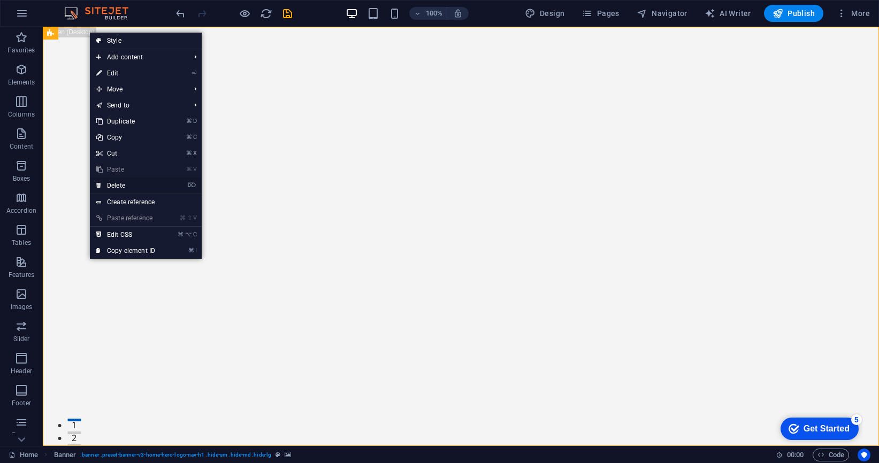
drag, startPoint x: 143, startPoint y: 182, endPoint x: 101, endPoint y: 155, distance: 50.7
click at [143, 182] on link "⌦ Delete" at bounding box center [126, 186] width 72 height 16
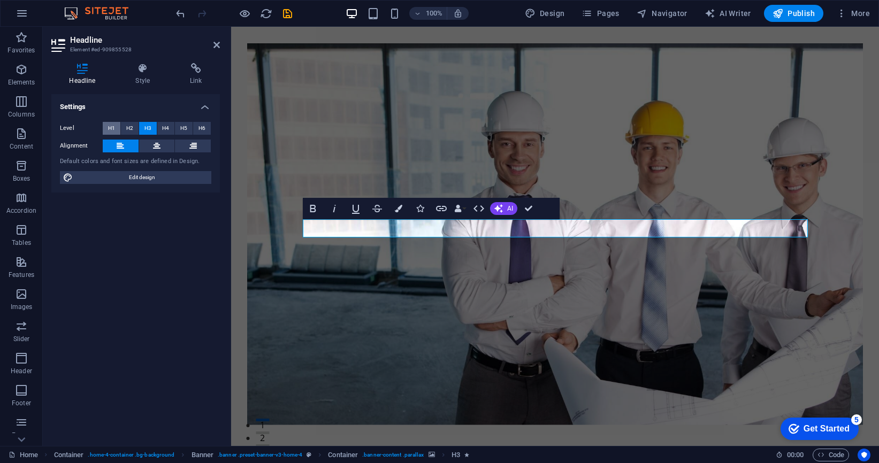
click at [116, 125] on button "H1" at bounding box center [112, 128] width 18 height 13
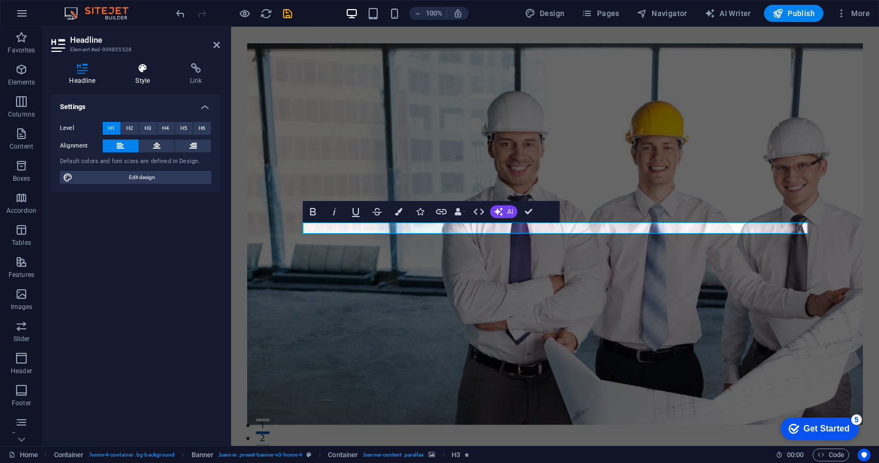
click at [145, 67] on icon at bounding box center [143, 68] width 50 height 11
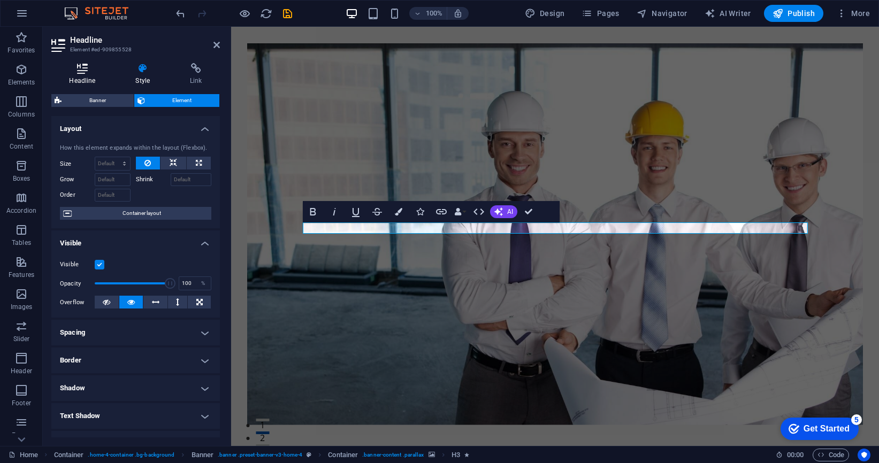
click at [83, 70] on icon at bounding box center [82, 68] width 62 height 11
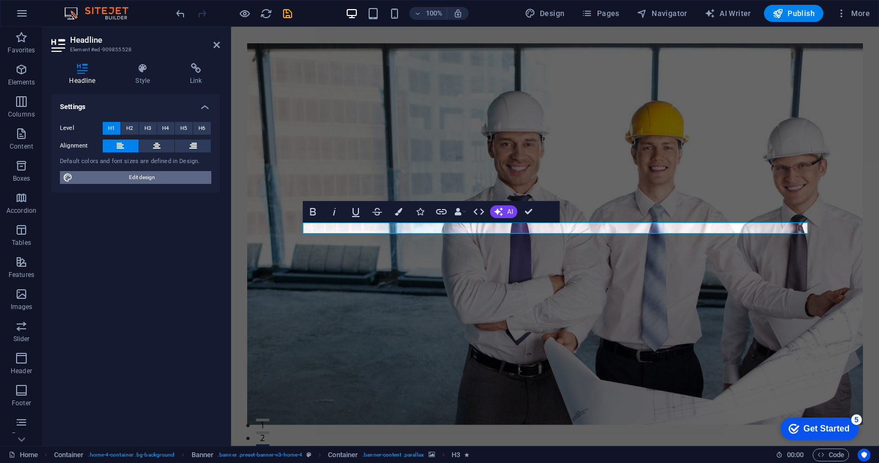
click at [151, 181] on span "Edit design" at bounding box center [142, 177] width 132 height 13
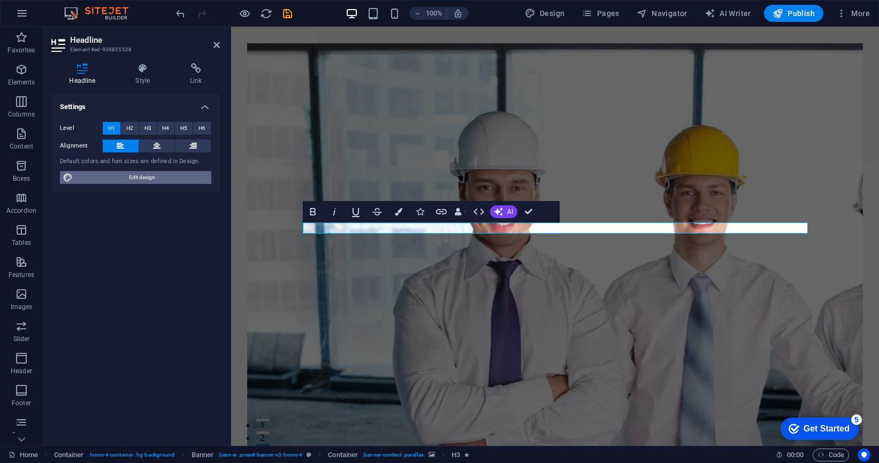
select select "px"
select select "200"
select select "px"
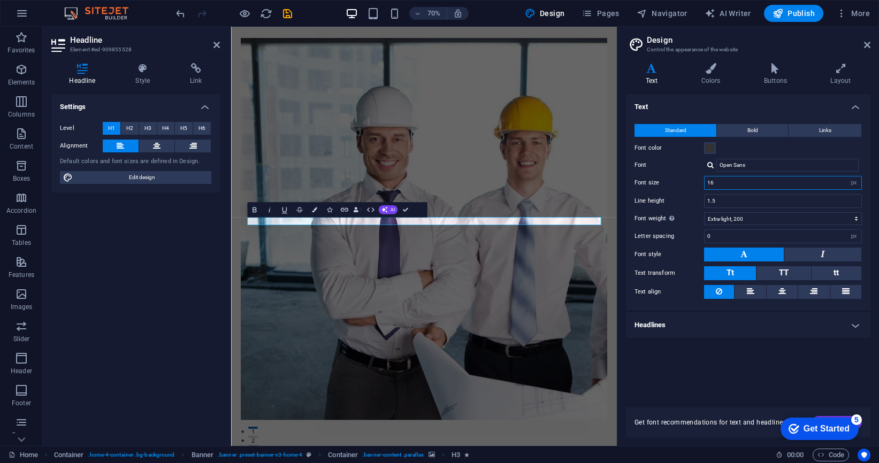
drag, startPoint x: 842, startPoint y: 183, endPoint x: 677, endPoint y: 180, distance: 165.8
click at [677, 180] on div "Font size 16 rem px" at bounding box center [747, 183] width 227 height 14
type input "4"
type input "36"
click at [751, 217] on select "Thin, 100 Extra-light, 200 Light, 300 Regular, 400 Medium, 500 Semi-bold, 600 B…" at bounding box center [783, 218] width 158 height 13
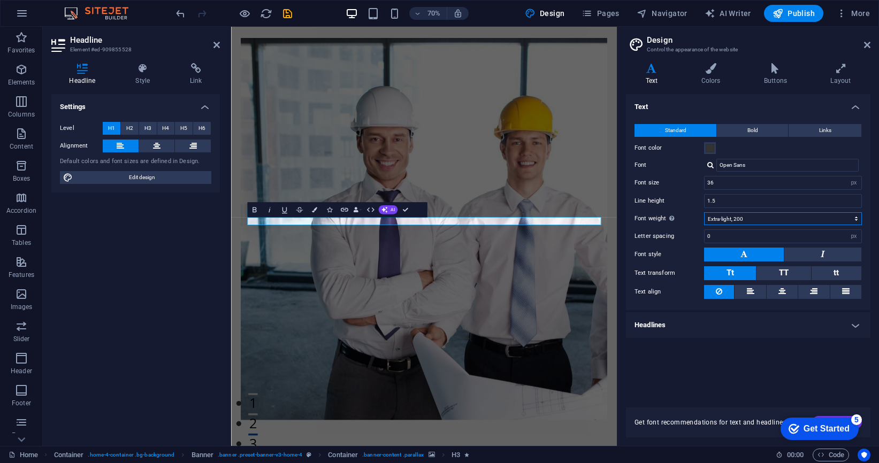
click at [704, 212] on select "Thin, 100 Extra-light, 200 Light, 300 Regular, 400 Medium, 500 Semi-bold, 600 B…" at bounding box center [783, 218] width 158 height 13
click at [751, 217] on select "Thin, 100 Extra-light, 200 Light, 300 Regular, 400 Medium, 500 Semi-bold, 600 B…" at bounding box center [783, 218] width 158 height 13
select select "700"
click at [704, 212] on select "Thin, 100 Extra-light, 200 Light, 300 Regular, 400 Medium, 500 Semi-bold, 600 B…" at bounding box center [783, 218] width 158 height 13
click at [773, 318] on h4 "Headlines" at bounding box center [748, 325] width 244 height 26
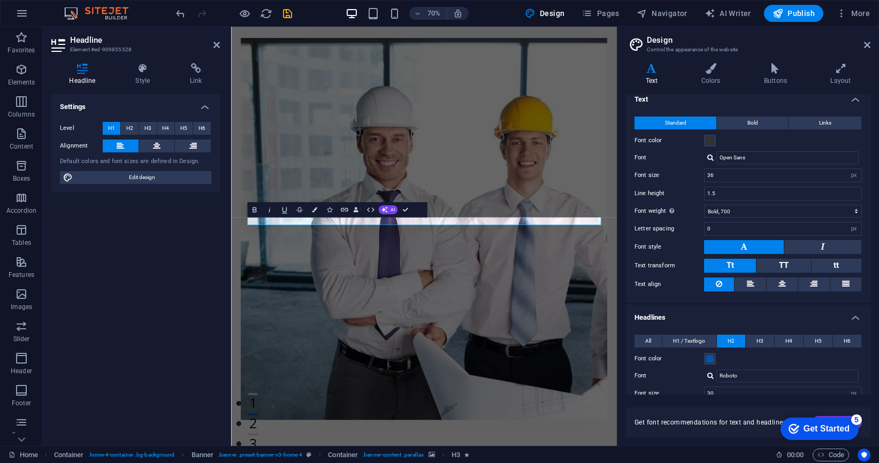
scroll to position [11, 0]
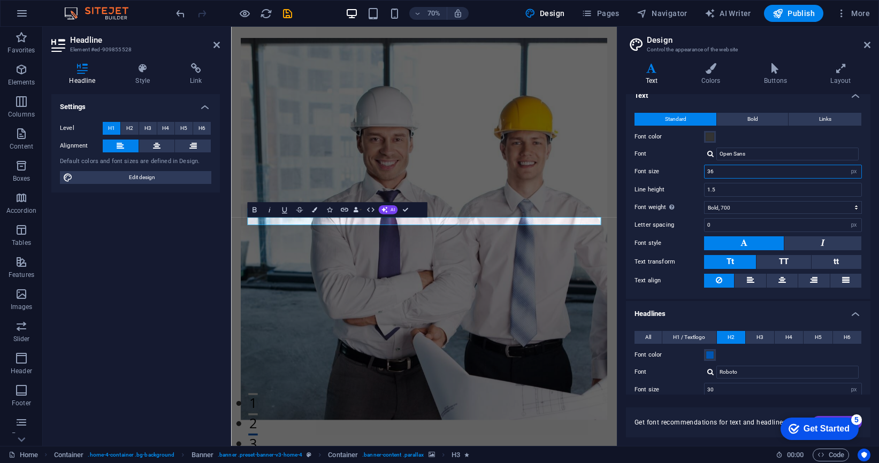
drag, startPoint x: 732, startPoint y: 171, endPoint x: 656, endPoint y: 169, distance: 76.5
click at [656, 169] on div "Font size 36 rem px" at bounding box center [747, 172] width 227 height 14
type input "16"
click at [762, 209] on select "Thin, 100 Extra-light, 200 Light, 300 Regular, 400 Medium, 500 Semi-bold, 600 B…" at bounding box center [783, 207] width 158 height 13
select select "200"
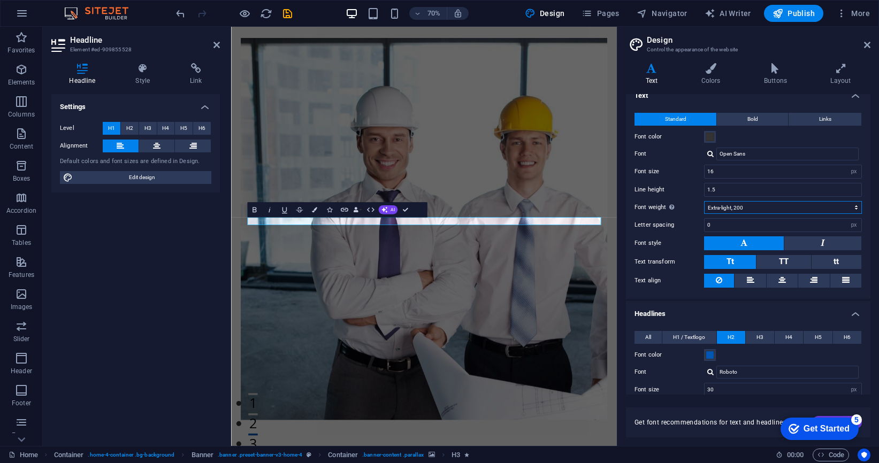
click at [704, 201] on select "Thin, 100 Extra-light, 200 Light, 300 Regular, 400 Medium, 500 Semi-bold, 600 B…" at bounding box center [783, 207] width 158 height 13
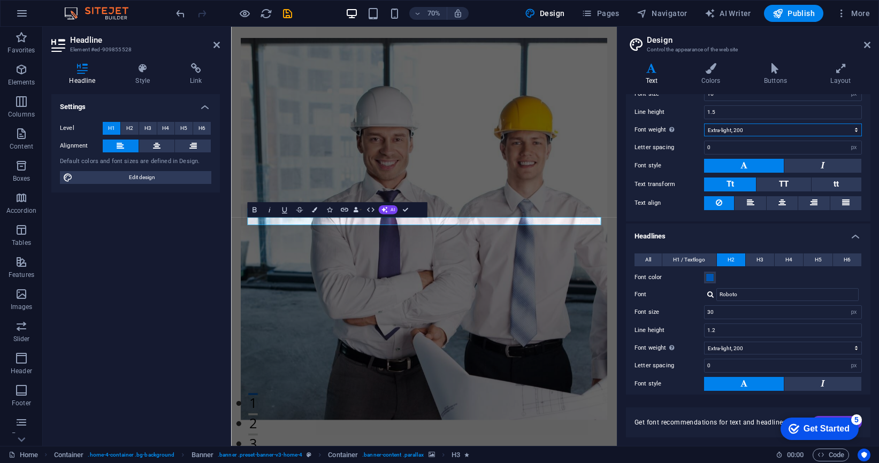
scroll to position [89, 0]
click at [686, 260] on span "H1 / Textlogo" at bounding box center [689, 259] width 32 height 13
click at [744, 311] on input "1.0999" at bounding box center [782, 311] width 157 height 13
drag, startPoint x: 744, startPoint y: 311, endPoint x: 669, endPoint y: 311, distance: 75.9
click at [669, 311] on div "Font size 1.0999 rem px em %" at bounding box center [747, 312] width 227 height 14
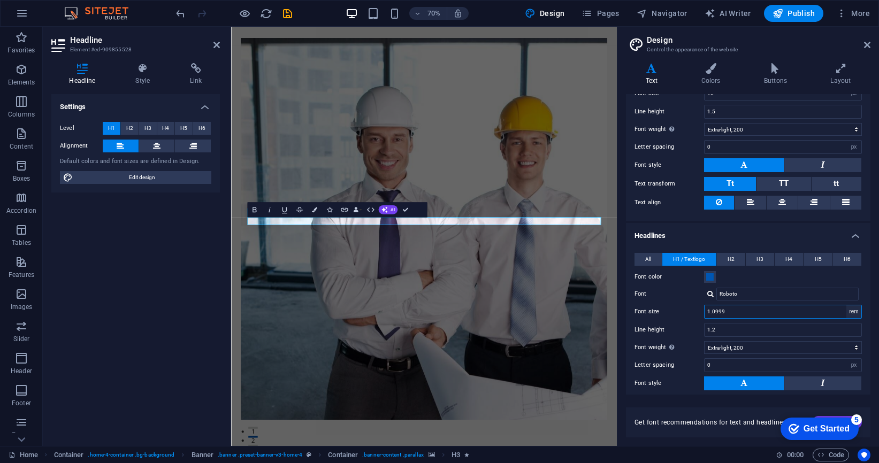
click at [851, 311] on select "rem px em %" at bounding box center [853, 311] width 15 height 13
select select "px"
click at [846, 305] on select "rem px em %" at bounding box center [853, 311] width 15 height 13
type input "18"
click at [748, 350] on select "Thin, 100 Extra-light, 200 Light, 300 Regular, 400 Medium, 500 Semi-bold, 600 B…" at bounding box center [783, 347] width 158 height 13
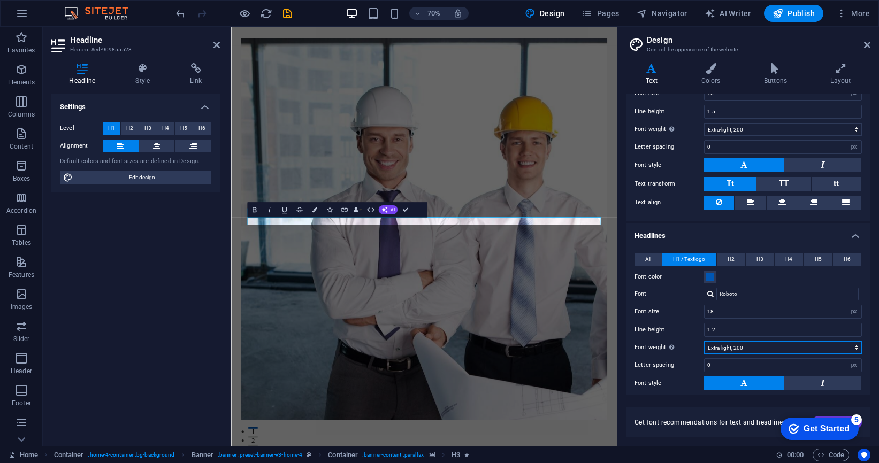
select select "800"
click at [704, 341] on select "Thin, 100 Extra-light, 200 Light, 300 Regular, 400 Medium, 500 Semi-bold, 600 B…" at bounding box center [783, 347] width 158 height 13
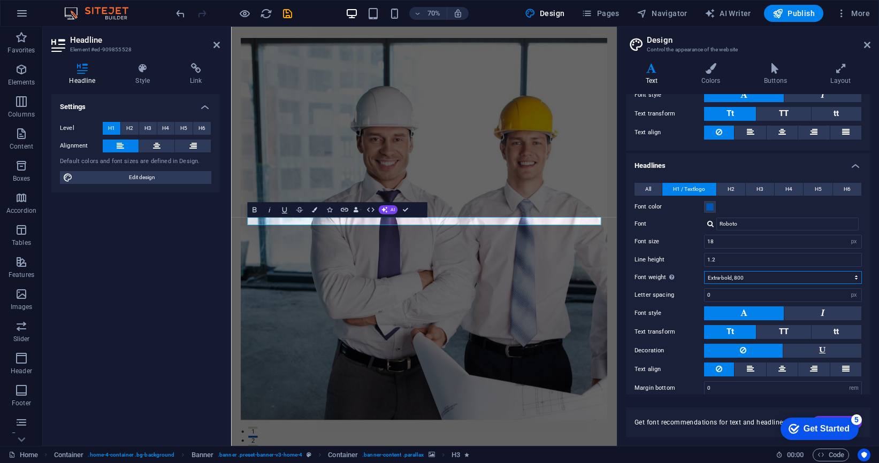
scroll to position [162, 0]
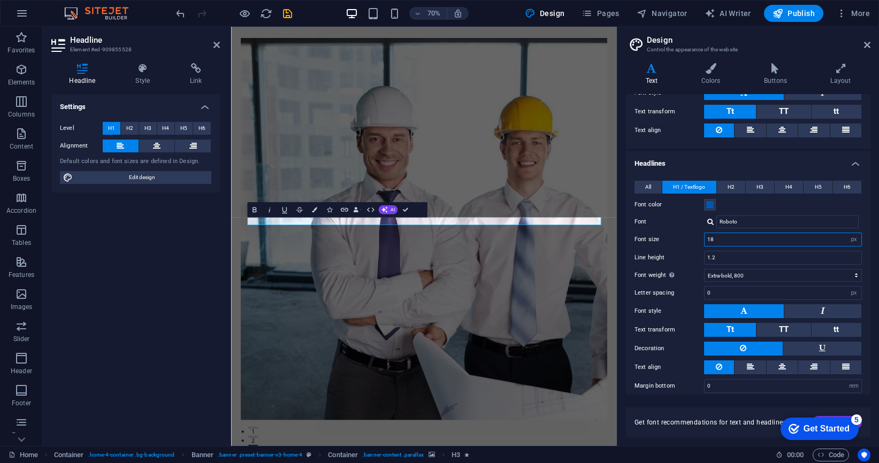
drag, startPoint x: 718, startPoint y: 234, endPoint x: 679, endPoint y: 235, distance: 39.1
click at [679, 235] on div "Font size 18 rem px em %" at bounding box center [747, 240] width 227 height 14
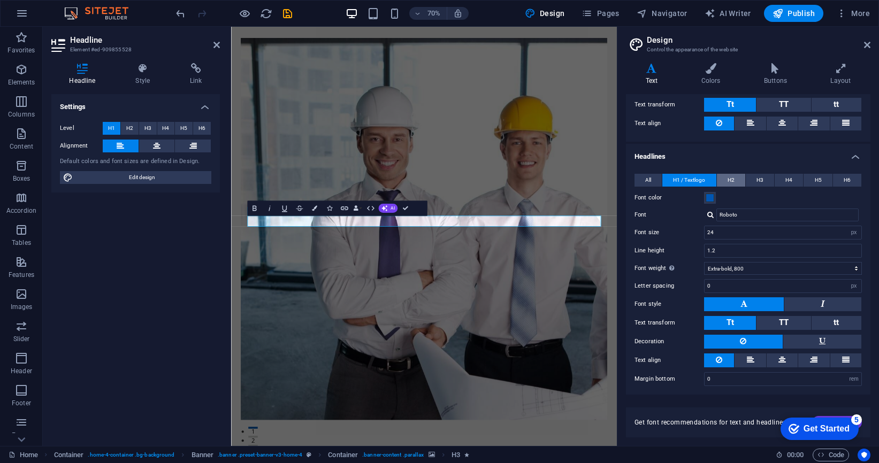
click at [727, 182] on span "H2" at bounding box center [730, 180] width 7 height 13
click at [703, 180] on span "H1 / Textlogo" at bounding box center [689, 180] width 32 height 13
drag, startPoint x: 725, startPoint y: 233, endPoint x: 674, endPoint y: 233, distance: 51.3
click at [674, 233] on div "Font size 24 rem px em %" at bounding box center [747, 233] width 227 height 14
type input "36"
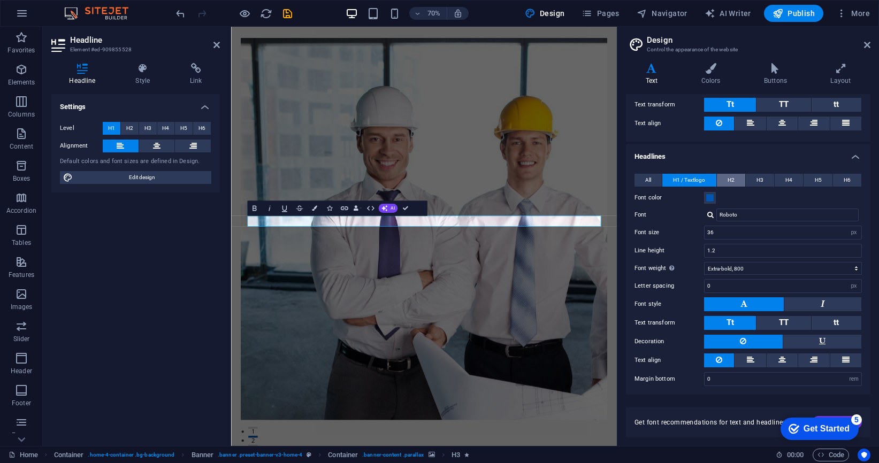
click at [731, 176] on span "H2" at bounding box center [730, 180] width 7 height 13
click at [738, 267] on select "Thin, 100 Extra-light, 200 Light, 300 Regular, 400 Medium, 500 Semi-bold, 600 B…" at bounding box center [783, 268] width 158 height 13
select select "600"
click at [704, 262] on select "Thin, 100 Extra-light, 200 Light, 300 Regular, 400 Medium, 500 Semi-bold, 600 B…" at bounding box center [783, 268] width 158 height 13
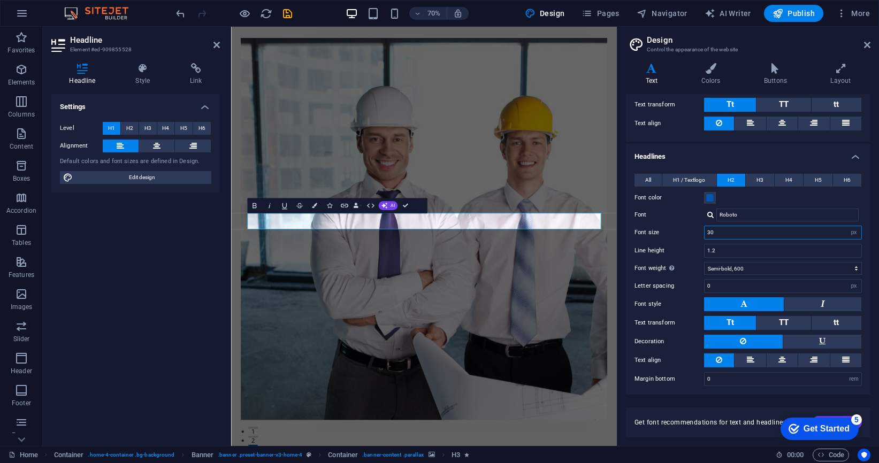
drag, startPoint x: 718, startPoint y: 234, endPoint x: 672, endPoint y: 234, distance: 45.5
click at [672, 234] on div "Font size 30 rem px em %" at bounding box center [747, 233] width 227 height 14
click at [693, 182] on span "H1 / Textlogo" at bounding box center [689, 180] width 32 height 13
drag, startPoint x: 720, startPoint y: 232, endPoint x: 682, endPoint y: 232, distance: 37.4
click at [682, 232] on div "Font size 36 rem px em %" at bounding box center [747, 233] width 227 height 14
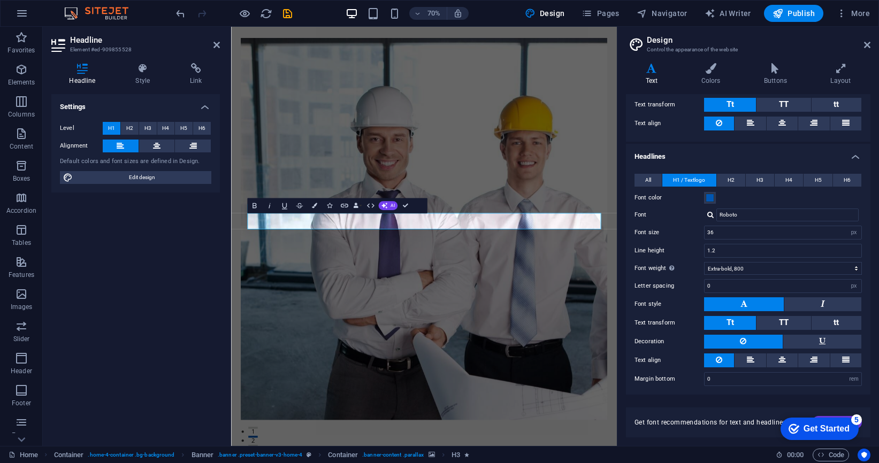
click at [681, 237] on div "Font size 36 rem px em %" at bounding box center [747, 233] width 227 height 14
click at [759, 176] on span "H3" at bounding box center [759, 180] width 7 height 13
click at [778, 177] on button "H4" at bounding box center [788, 180] width 28 height 13
click at [699, 179] on span "H1 / Textlogo" at bounding box center [689, 180] width 32 height 13
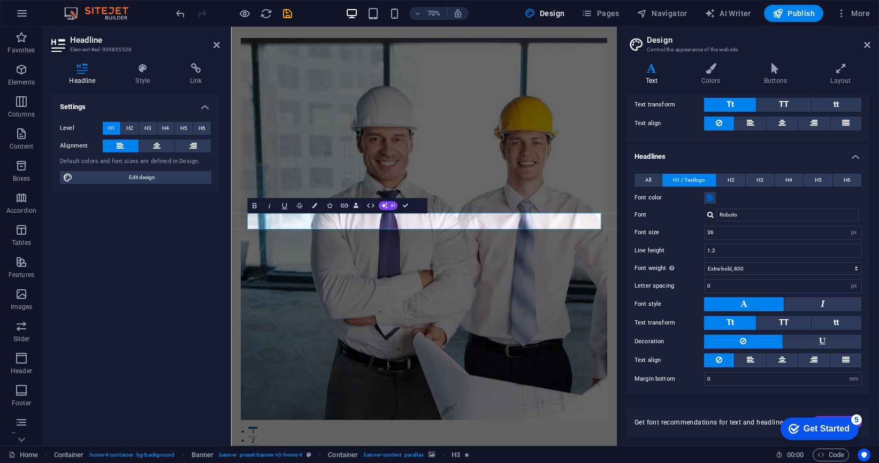
drag, startPoint x: 673, startPoint y: 303, endPoint x: 247, endPoint y: 302, distance: 425.7
click at [247, 302] on div "Expertly curated engineering businesses for sale" at bounding box center [507, 385] width 524 height 662
click at [254, 204] on icon "button" at bounding box center [254, 205] width 9 height 9
click at [311, 204] on button "Colors" at bounding box center [314, 205] width 14 height 15
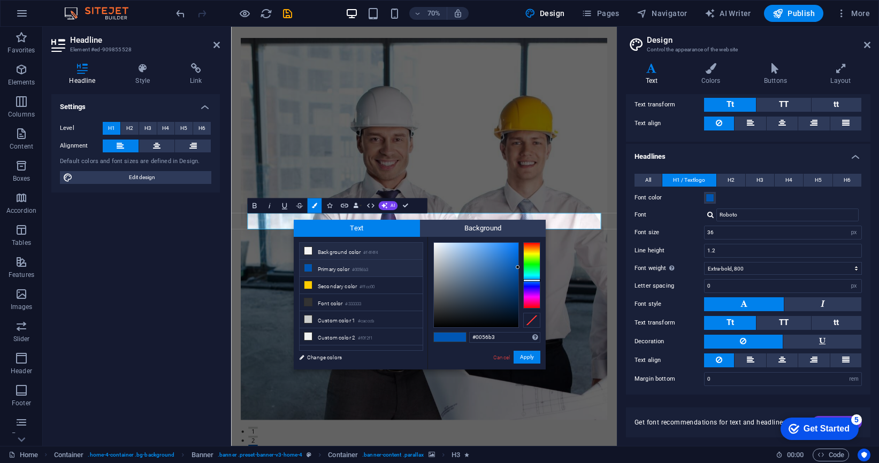
click at [352, 250] on li "Background color #f4f4f4" at bounding box center [361, 251] width 123 height 17
type input "#f4f4f4"
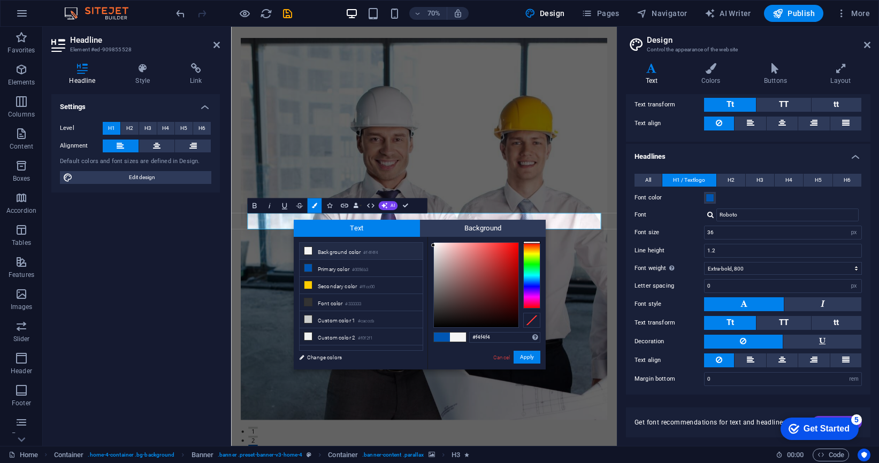
click at [459, 338] on span at bounding box center [458, 337] width 16 height 9
click at [534, 356] on button "Apply" at bounding box center [526, 357] width 27 height 13
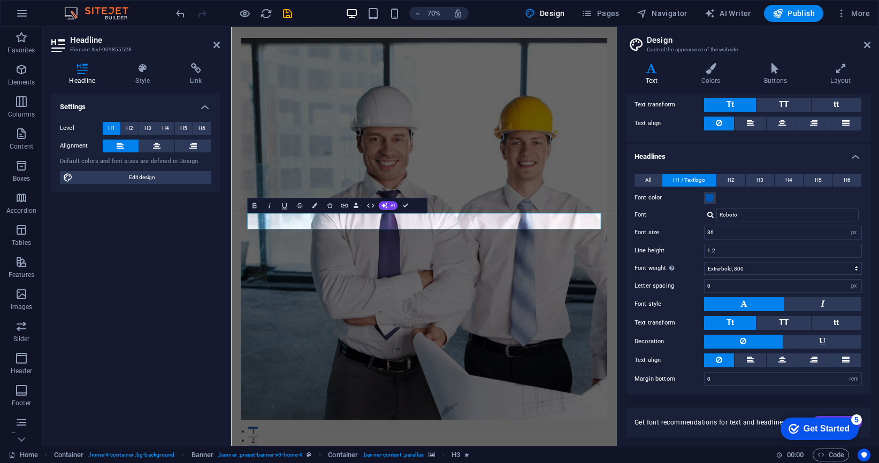
click at [637, 458] on figure at bounding box center [507, 316] width 524 height 546
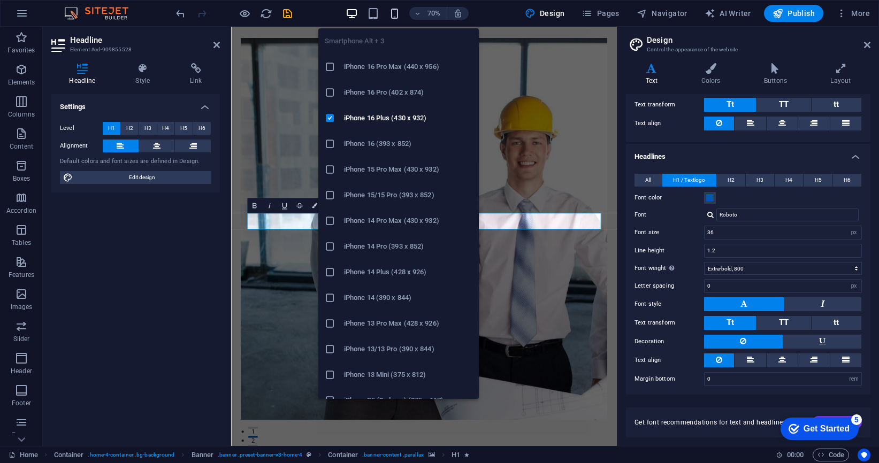
click at [397, 12] on icon "button" at bounding box center [394, 13] width 12 height 12
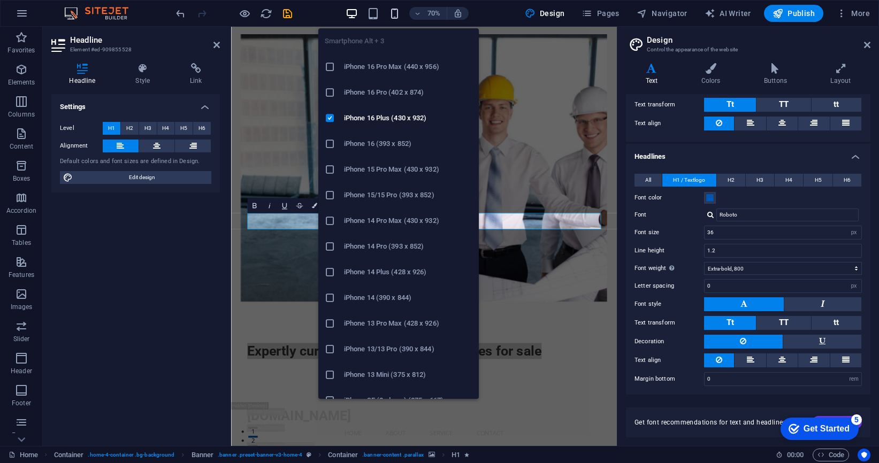
type input "0.77"
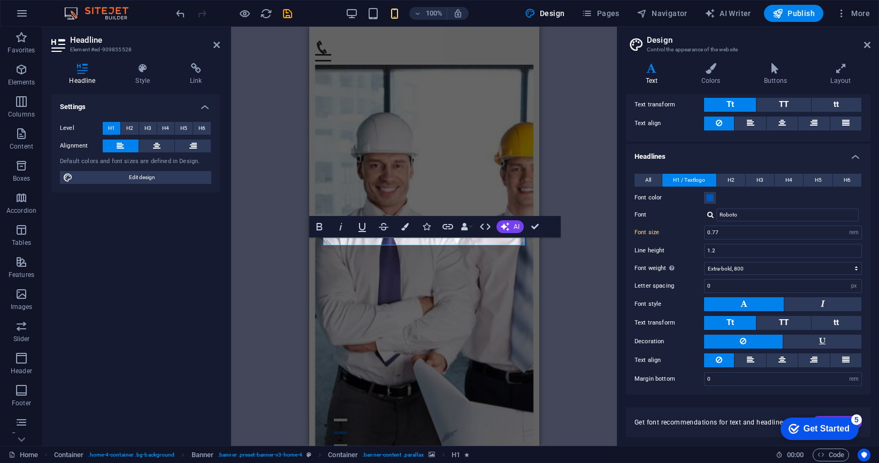
click at [577, 143] on div "H2 Banner Container Banner Menu Bar Menu Menu Bar Menu Logo H3 Spacer Container…" at bounding box center [424, 236] width 386 height 419
click at [849, 234] on select "rem px em %" at bounding box center [853, 232] width 15 height 13
select select "px"
click at [846, 226] on select "rem px em %" at bounding box center [853, 232] width 15 height 13
click at [577, 268] on div "H2 Banner Container Banner Menu Bar Menu Menu Bar Menu Logo H3 Spacer Container…" at bounding box center [424, 236] width 386 height 419
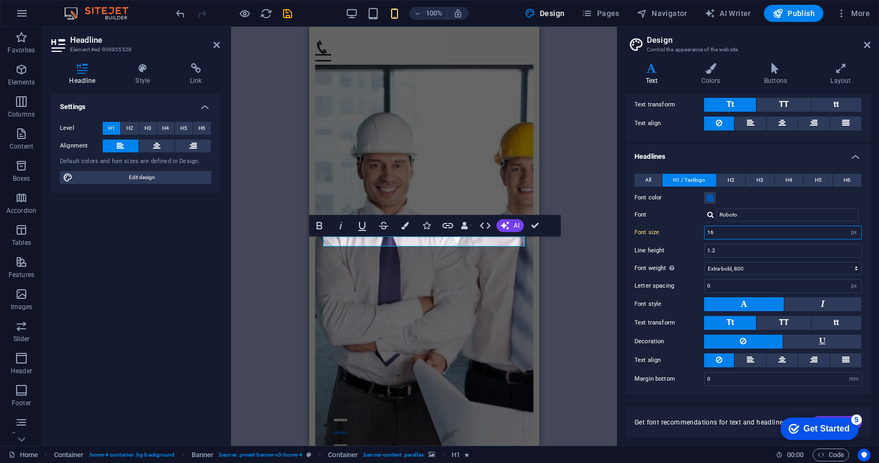
drag, startPoint x: 722, startPoint y: 232, endPoint x: 639, endPoint y: 231, distance: 82.9
click at [640, 231] on div "Font size 16 rem px em %" at bounding box center [747, 233] width 227 height 14
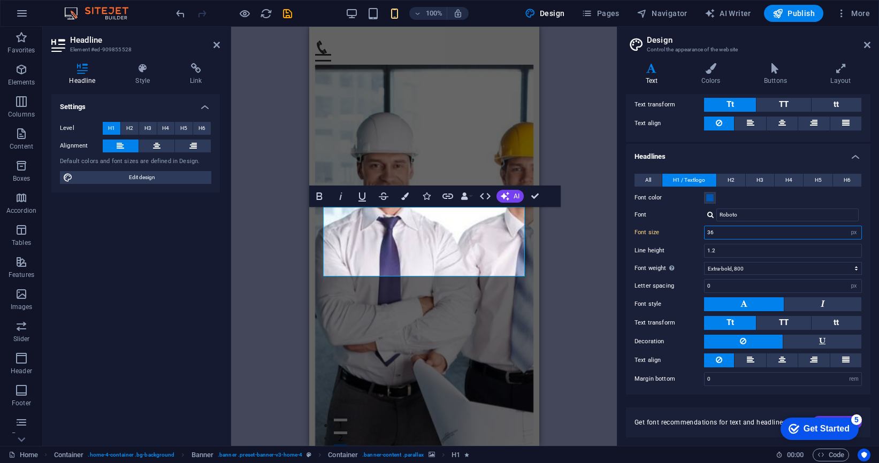
click at [723, 231] on input "36" at bounding box center [782, 232] width 157 height 13
click at [542, 274] on div "Drag here to replace the existing content. Press “Ctrl” if you want to create a…" at bounding box center [424, 236] width 386 height 419
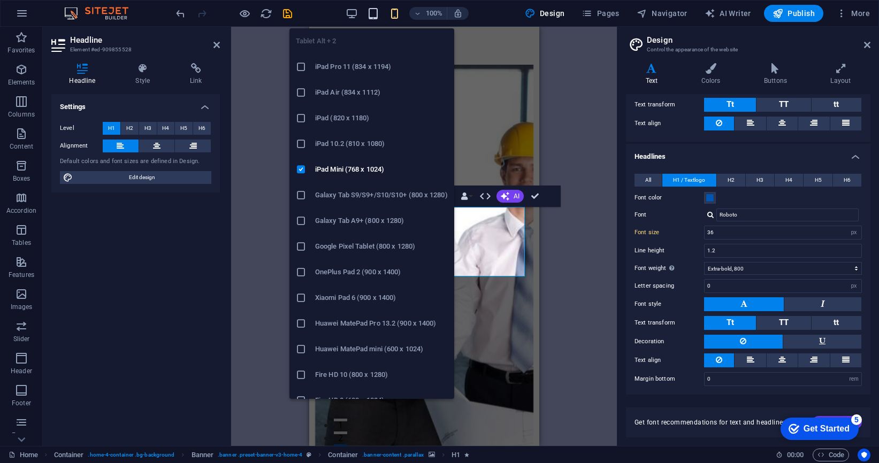
click at [372, 12] on icon "button" at bounding box center [373, 13] width 12 height 12
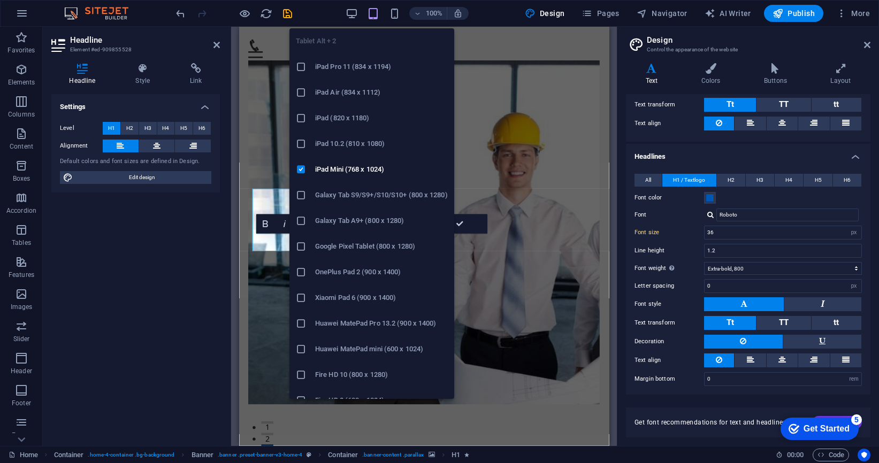
type input "0.935"
select select "rem"
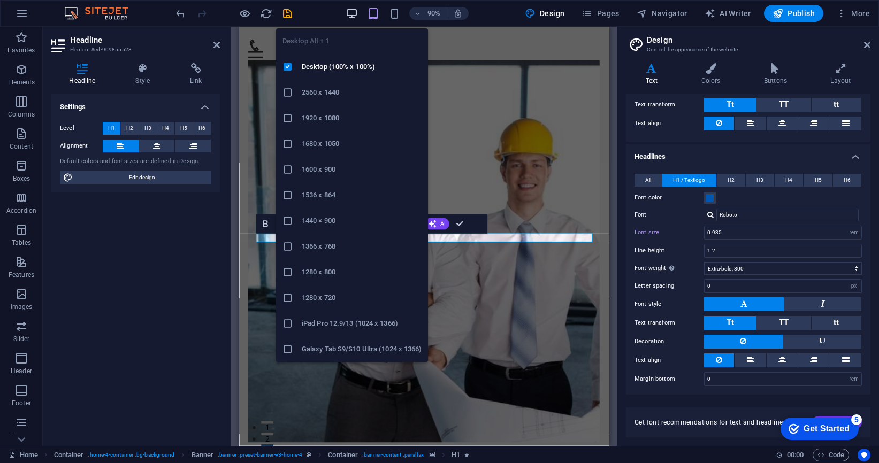
click at [351, 14] on icon "button" at bounding box center [352, 13] width 12 height 12
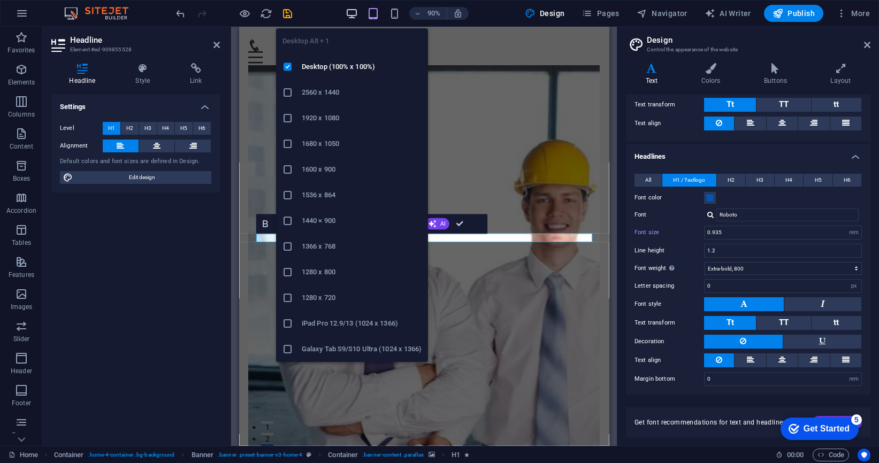
type input "36"
select select "px"
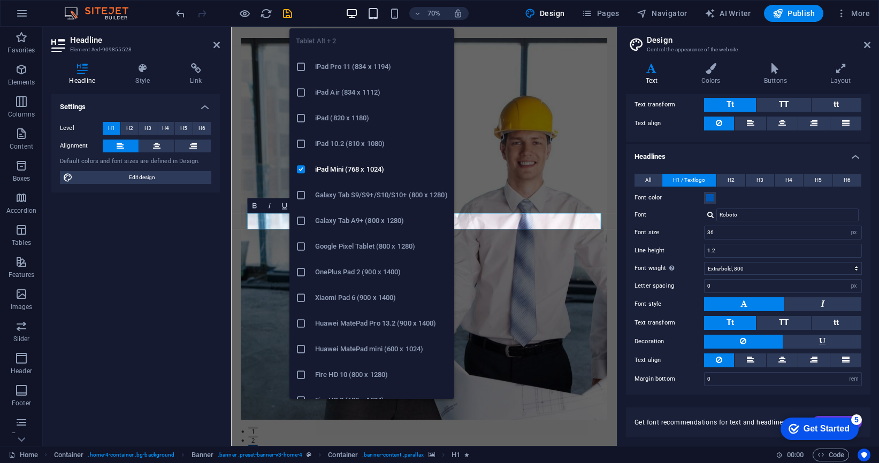
click at [379, 14] on icon "button" at bounding box center [373, 13] width 12 height 12
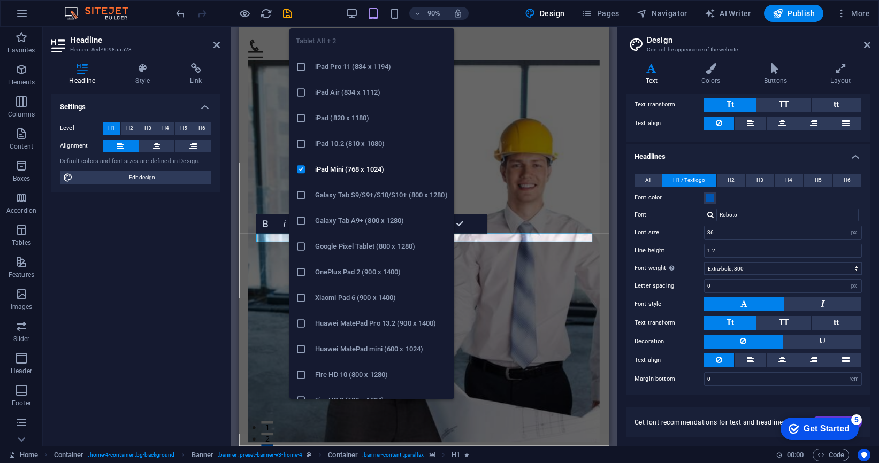
type input "0.935"
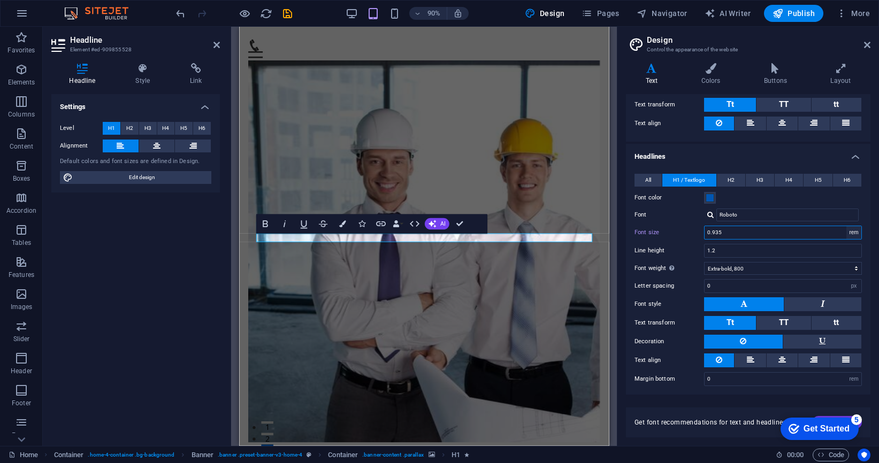
click at [854, 232] on select "rem px em %" at bounding box center [853, 232] width 15 height 13
select select "px"
click at [846, 226] on select "rem px em %" at bounding box center [853, 232] width 15 height 13
click at [744, 235] on input "15" at bounding box center [782, 232] width 157 height 13
drag, startPoint x: 744, startPoint y: 235, endPoint x: 662, endPoint y: 234, distance: 82.4
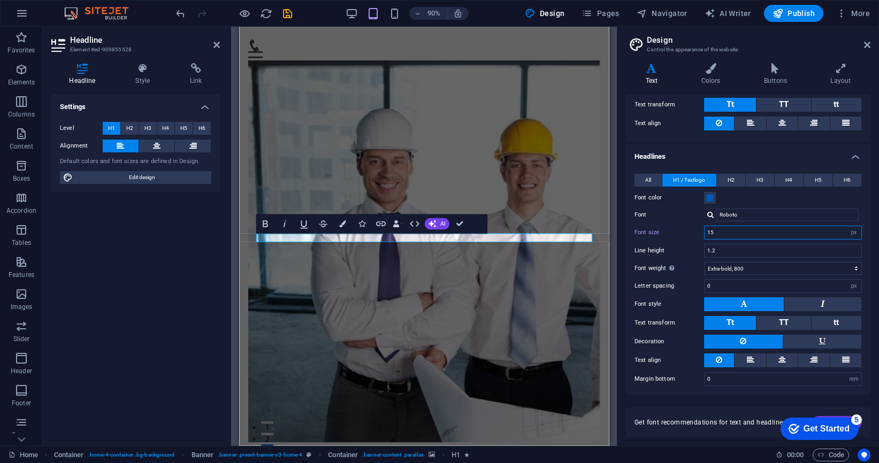
click at [662, 234] on div "Font size 15 rem px em %" at bounding box center [747, 233] width 227 height 14
type input "36"
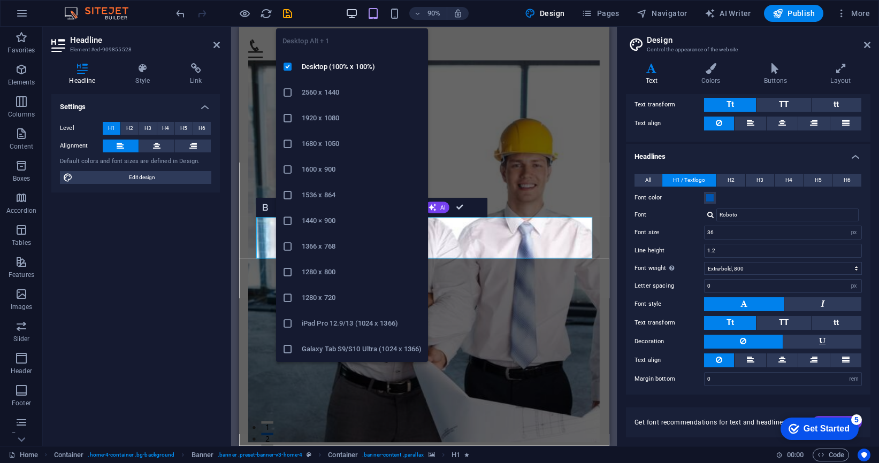
click at [355, 11] on icon "button" at bounding box center [352, 13] width 12 height 12
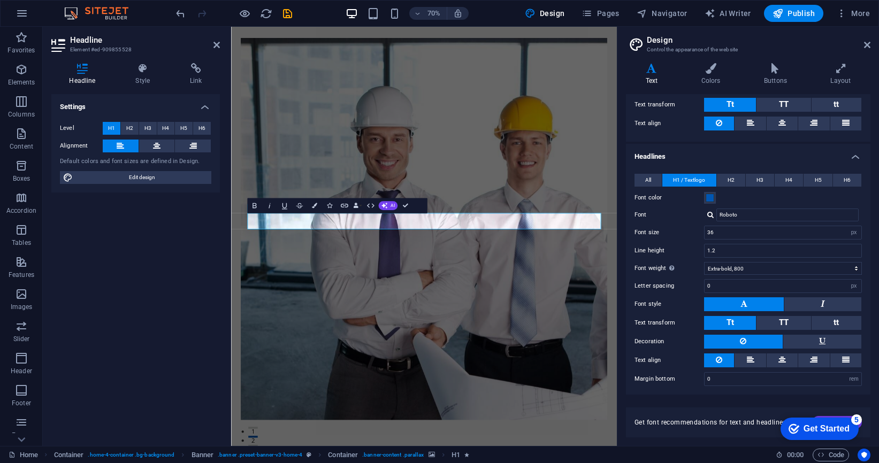
click at [464, 396] on figure at bounding box center [507, 316] width 524 height 546
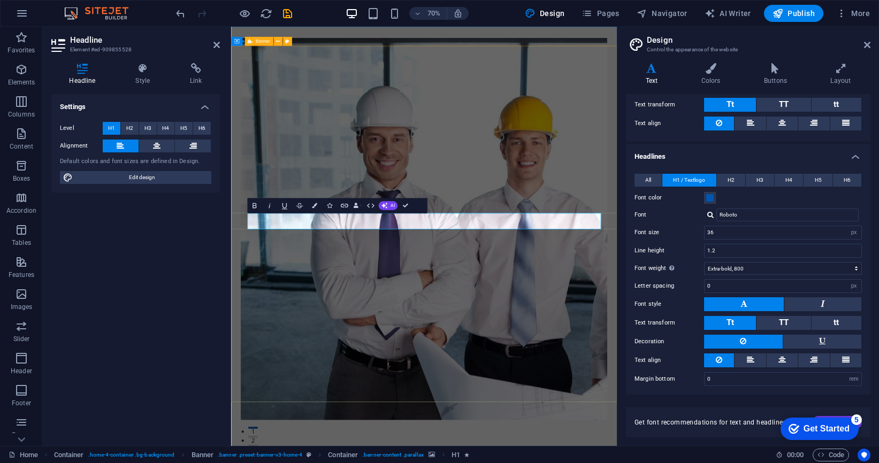
click at [776, 275] on div "Profitable Semi-Absentee Engineering & Design Firm" at bounding box center [506, 385] width 551 height 662
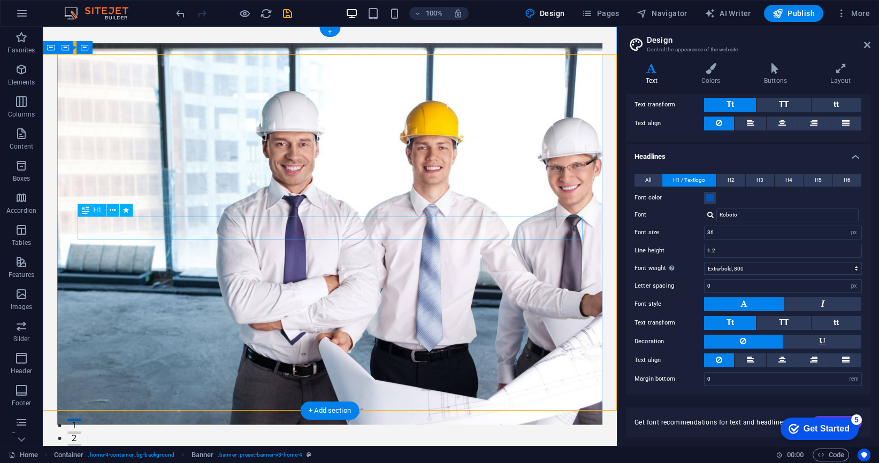
click at [84, 209] on icon at bounding box center [85, 210] width 7 height 13
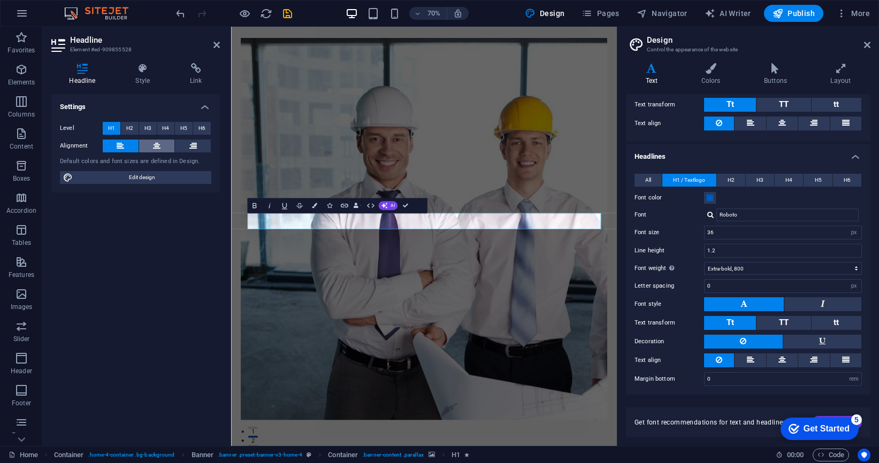
click at [155, 144] on icon at bounding box center [156, 146] width 7 height 13
click at [383, 210] on figure at bounding box center [507, 316] width 524 height 546
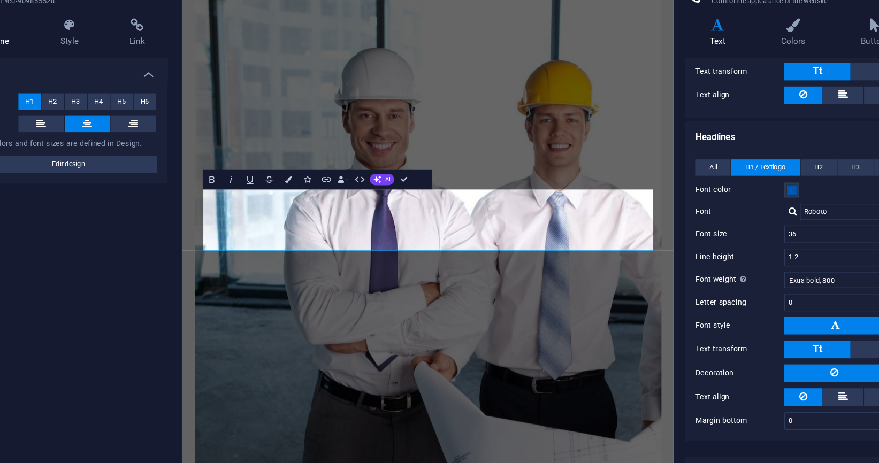
click at [548, 341] on figure at bounding box center [458, 262] width 524 height 546
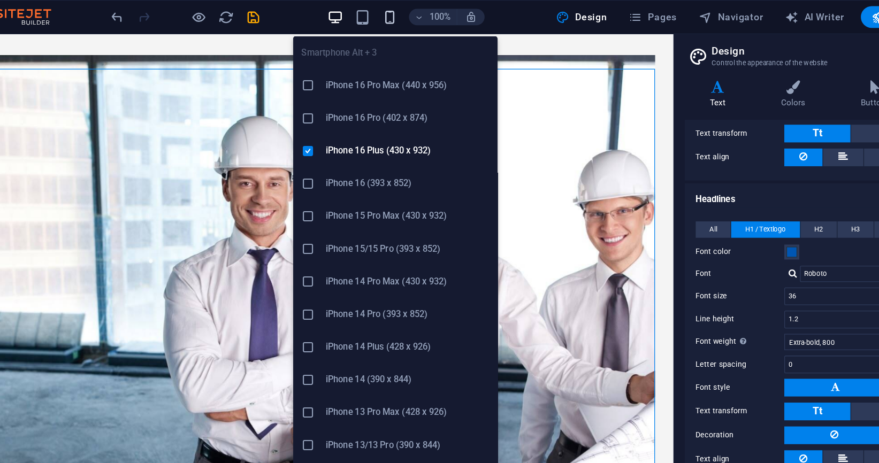
click at [395, 16] on icon "button" at bounding box center [394, 13] width 12 height 12
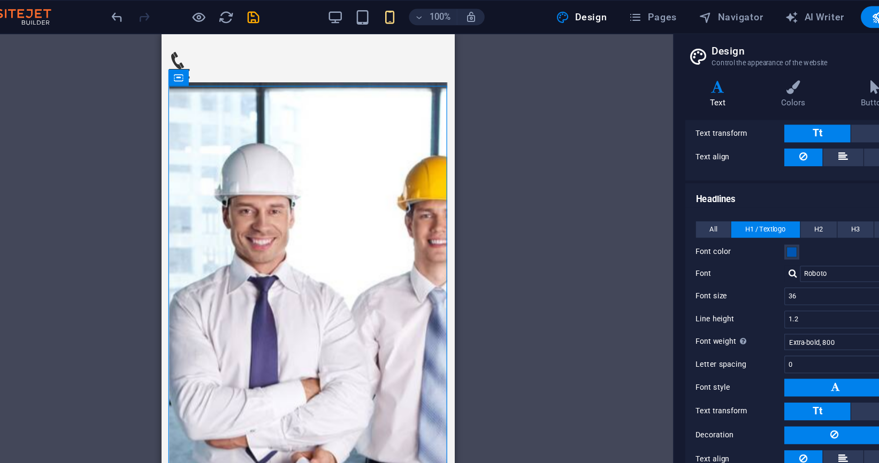
click at [547, 251] on div "Drag here to replace the existing content. Press “Ctrl” if you want to create a…" at bounding box center [330, 236] width 574 height 419
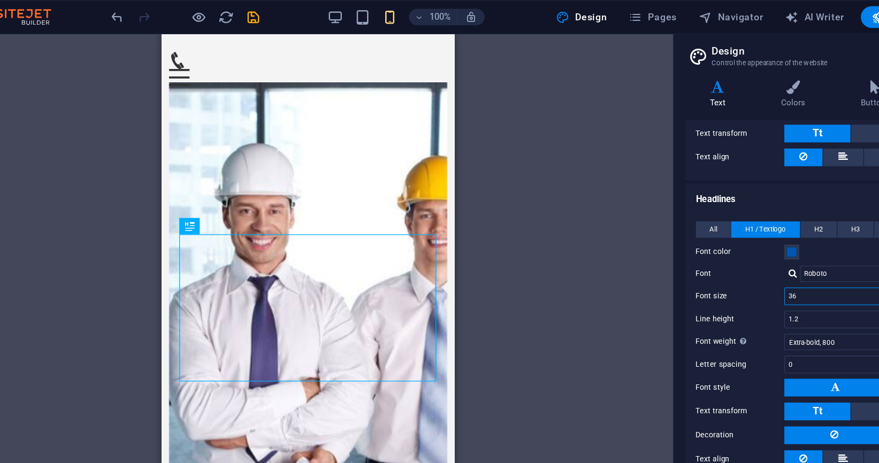
drag, startPoint x: 730, startPoint y: 233, endPoint x: 648, endPoint y: 232, distance: 82.4
click at [648, 232] on div "Font size 36 rem px em %" at bounding box center [747, 233] width 227 height 14
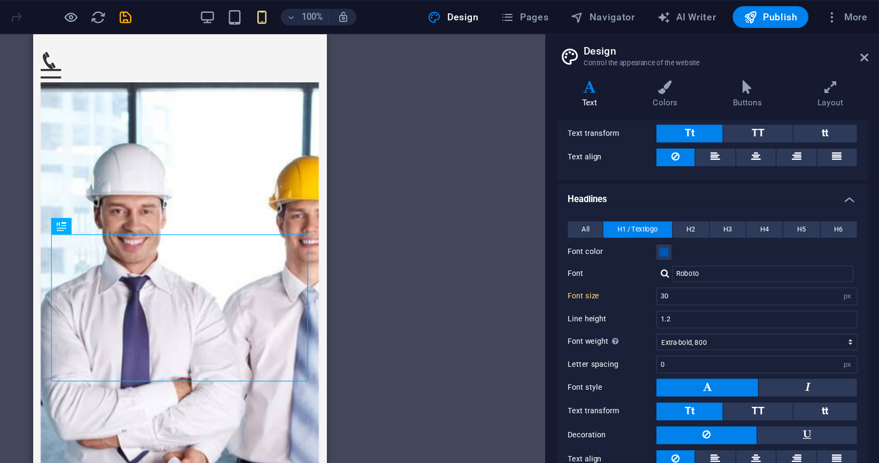
click at [493, 239] on div "Drag here to replace the existing content. Press “Ctrl” if you want to create a…" at bounding box center [330, 236] width 574 height 419
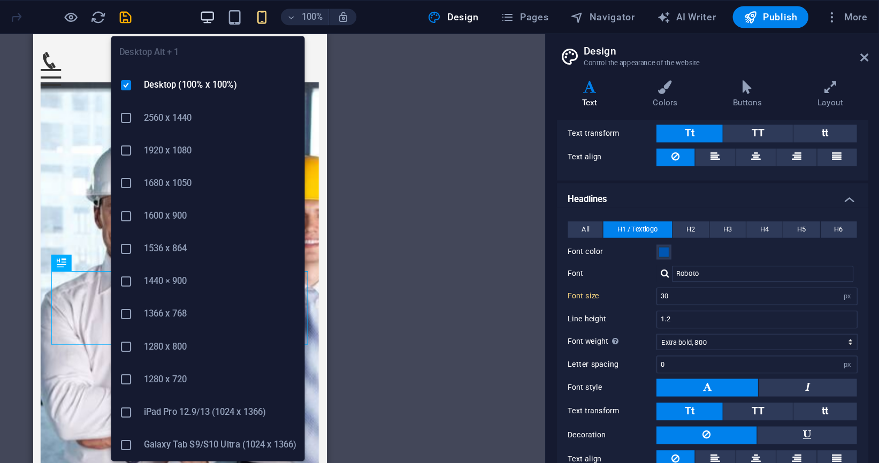
click at [352, 14] on icon "button" at bounding box center [352, 13] width 12 height 12
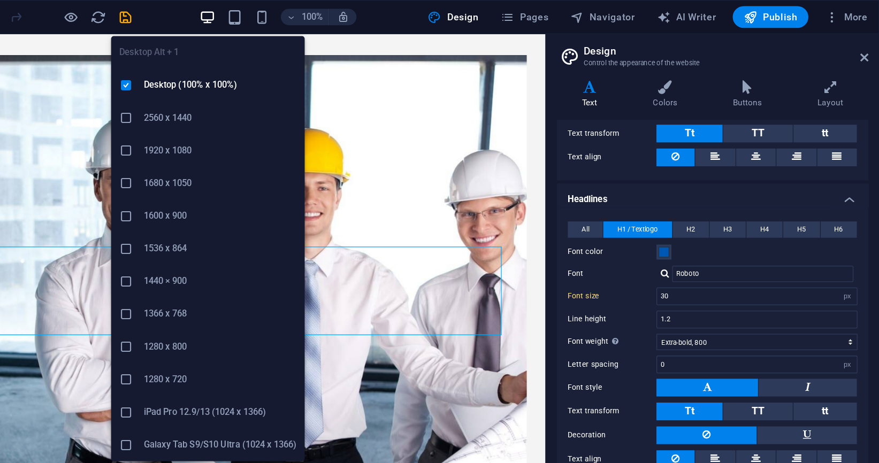
type input "36"
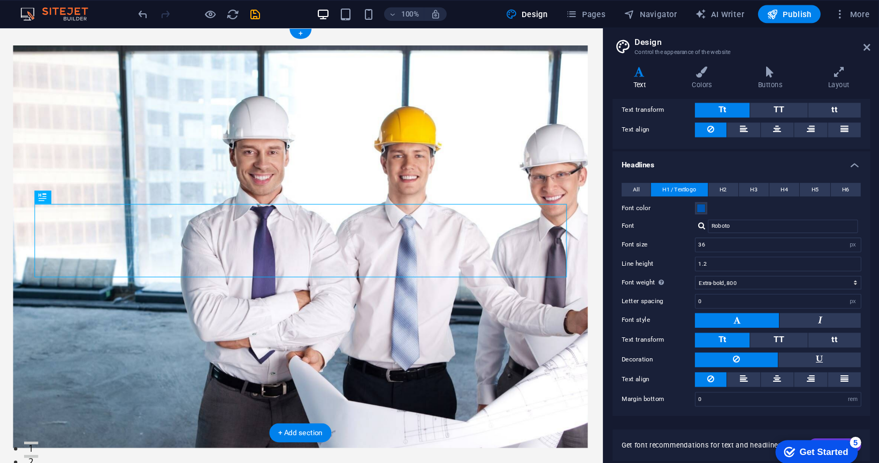
scroll to position [0, 0]
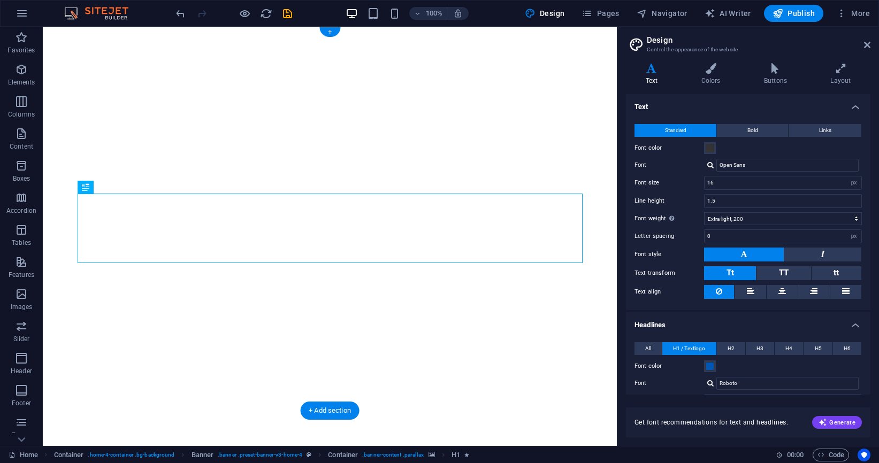
select select "px"
select select "200"
select select "px"
select select "800"
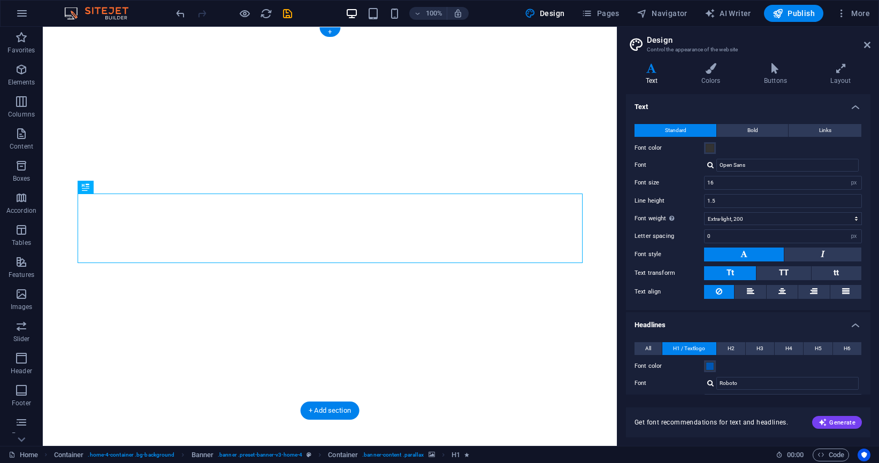
select select "px"
select select "rem"
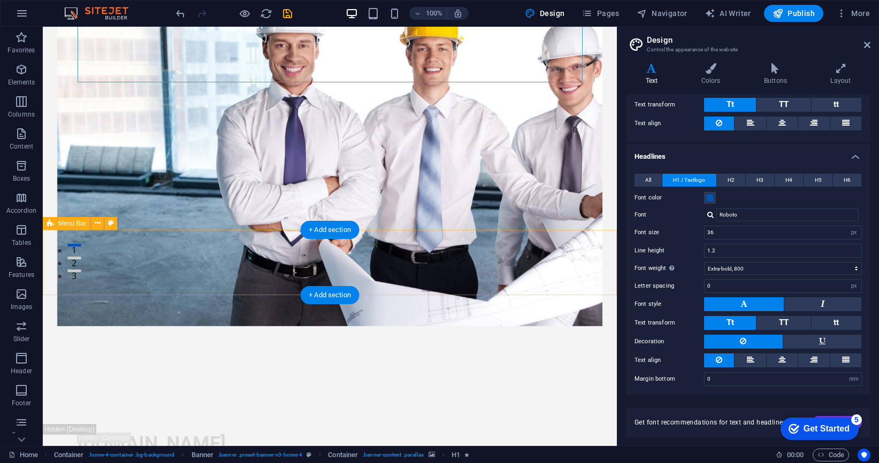
scroll to position [192, 0]
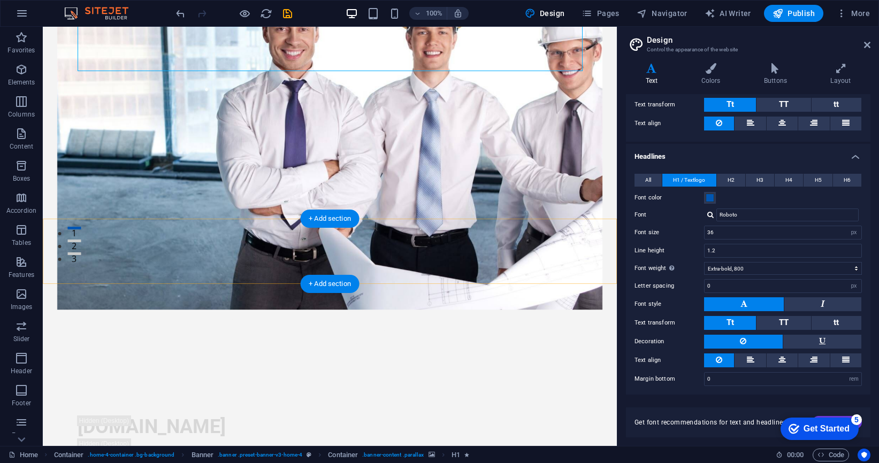
click at [312, 215] on div "+ Add section" at bounding box center [329, 219] width 59 height 18
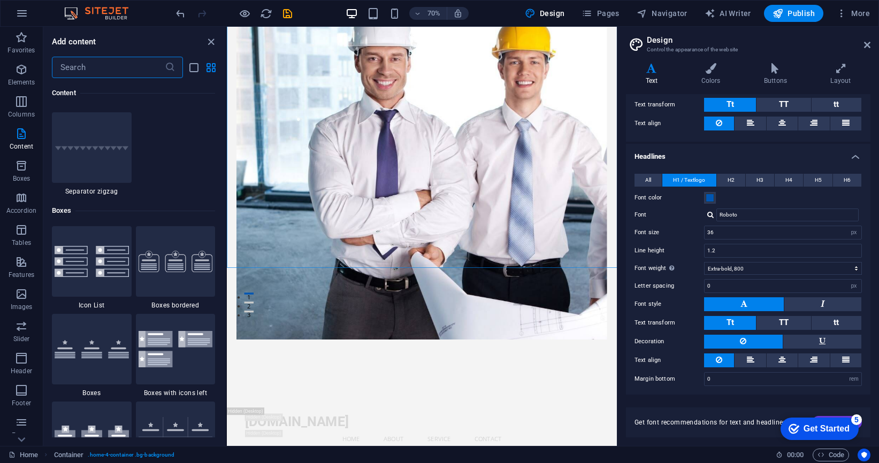
scroll to position [2833, 0]
